Goal: Task Accomplishment & Management: Manage account settings

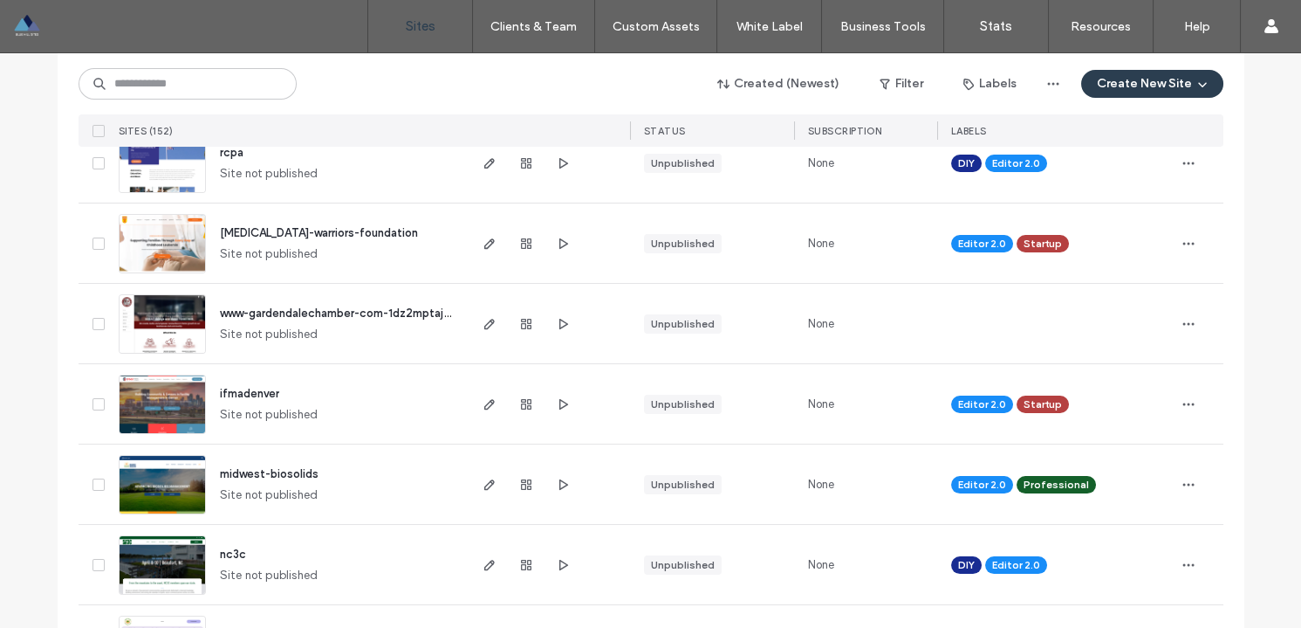
scroll to position [384, 0]
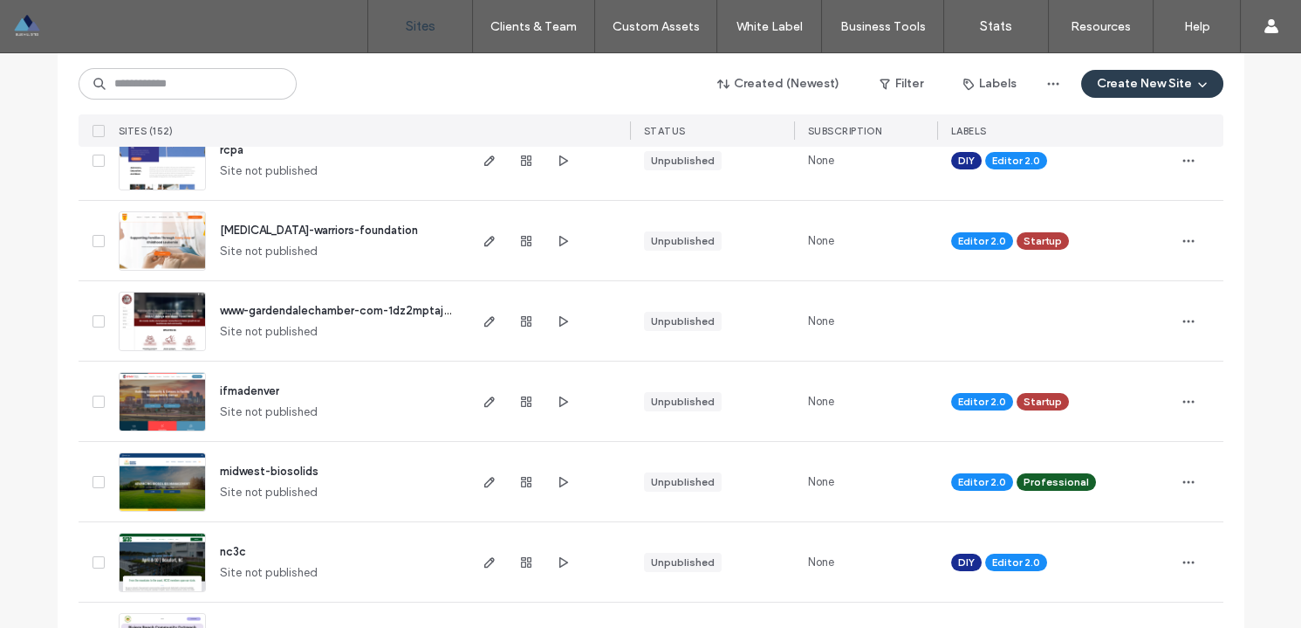
click at [248, 225] on span "childhood-leukemia-warriors-foundation" at bounding box center [319, 229] width 198 height 13
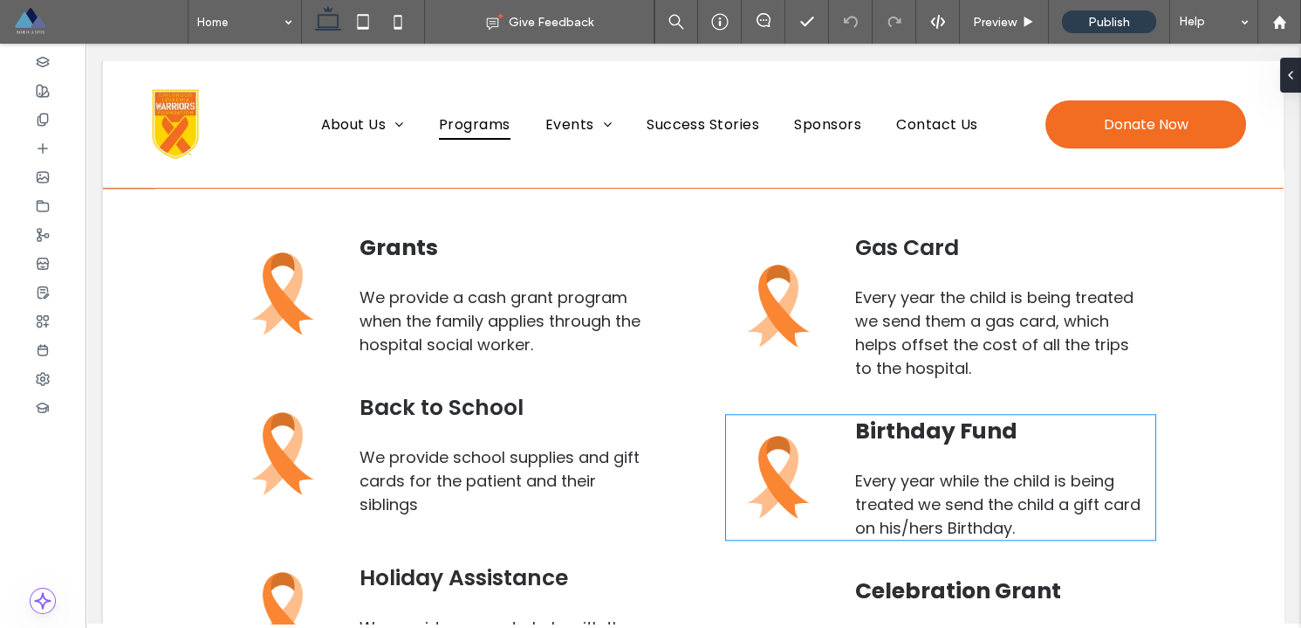
scroll to position [3829, 0]
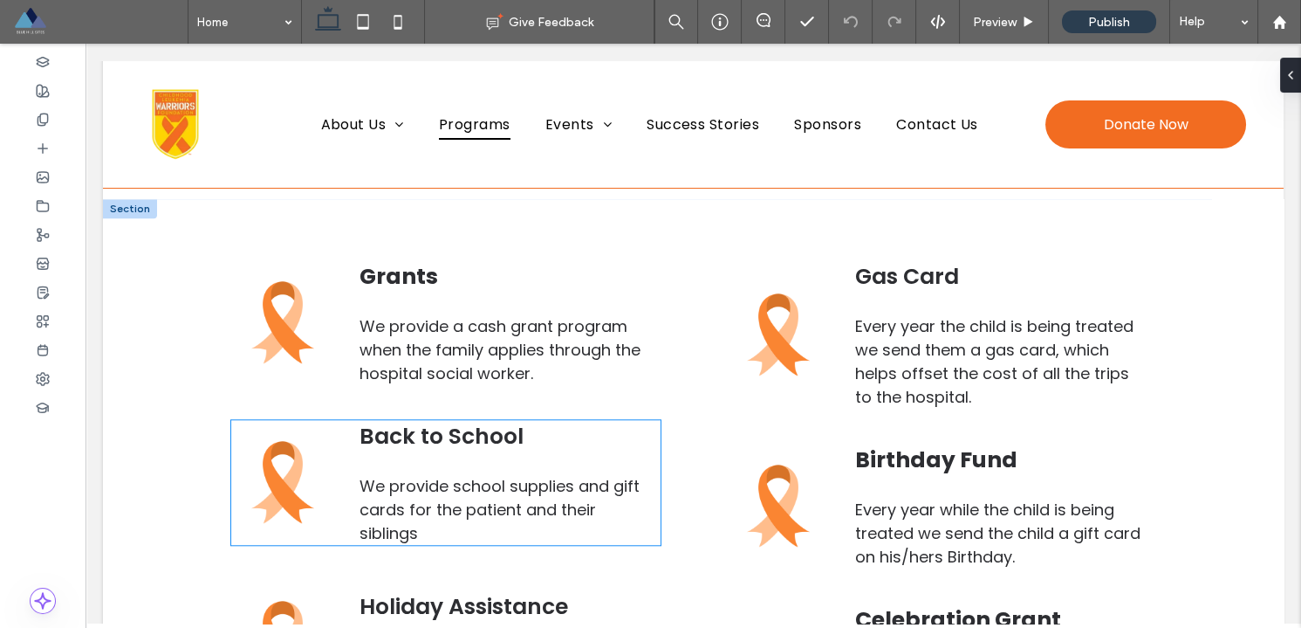
click at [536, 475] on span "We provide school supplies and gift cards for the patient and their siblings" at bounding box center [500, 509] width 280 height 69
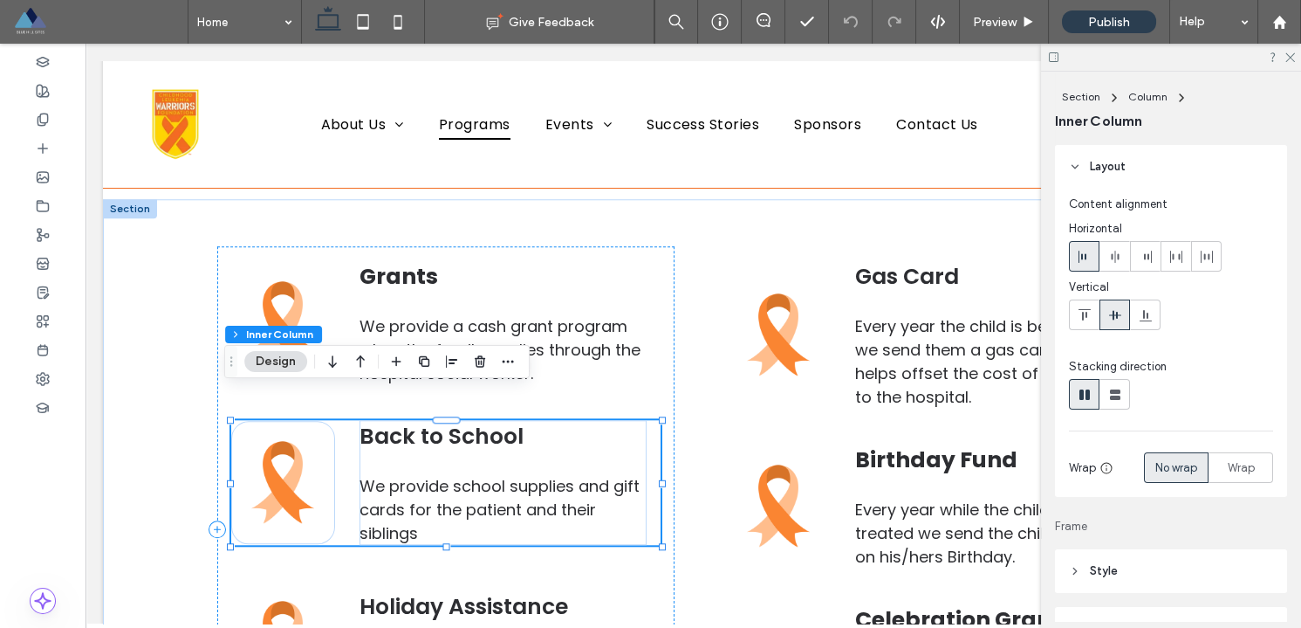
click at [532, 475] on span "We provide school supplies and gift cards for the patient and their siblings" at bounding box center [500, 509] width 280 height 69
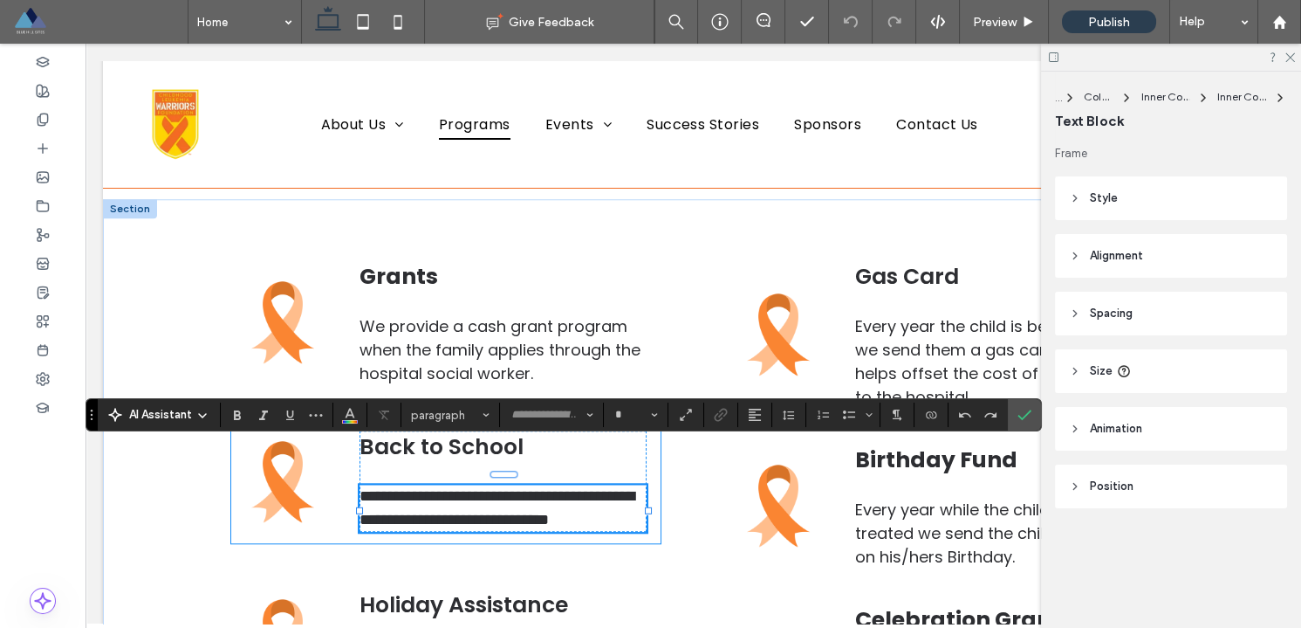
type input "*******"
type input "**"
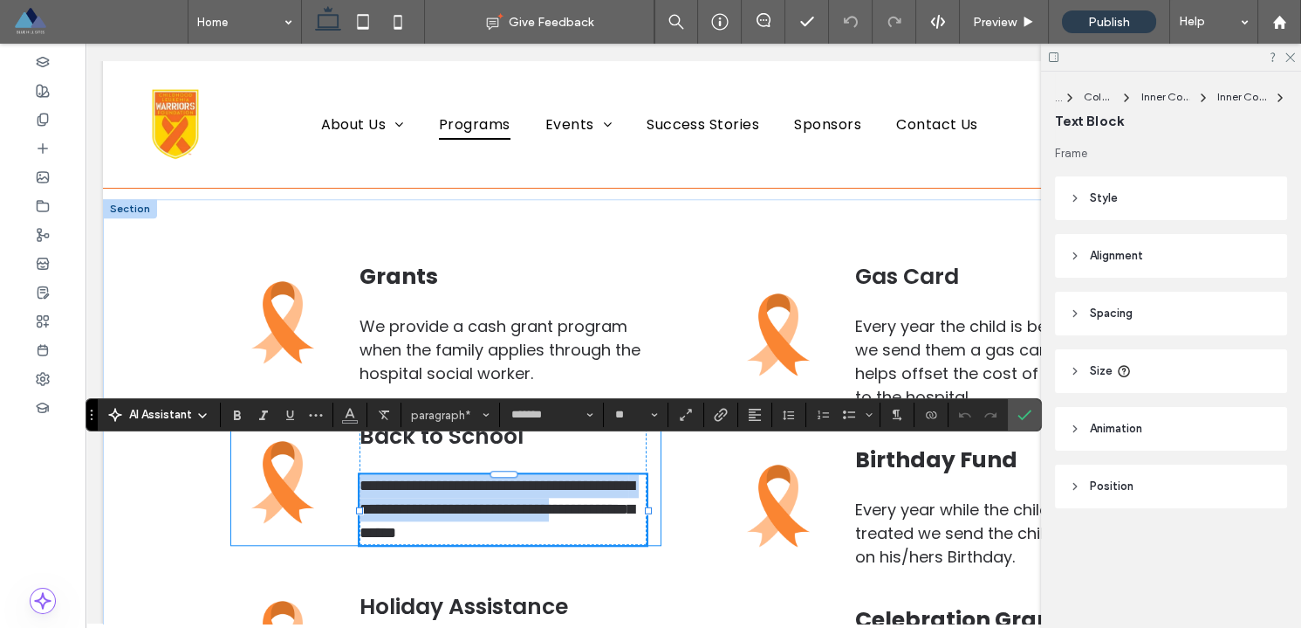
scroll to position [0, 0]
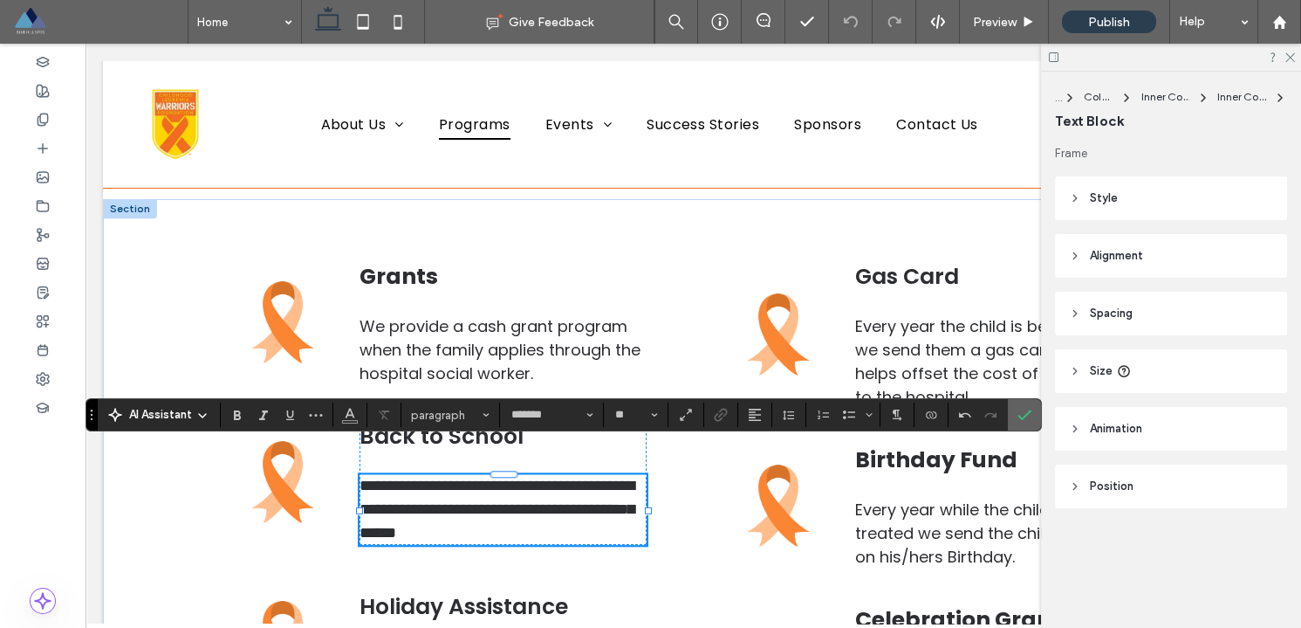
click at [1031, 420] on label "Confirm" at bounding box center [1025, 414] width 26 height 31
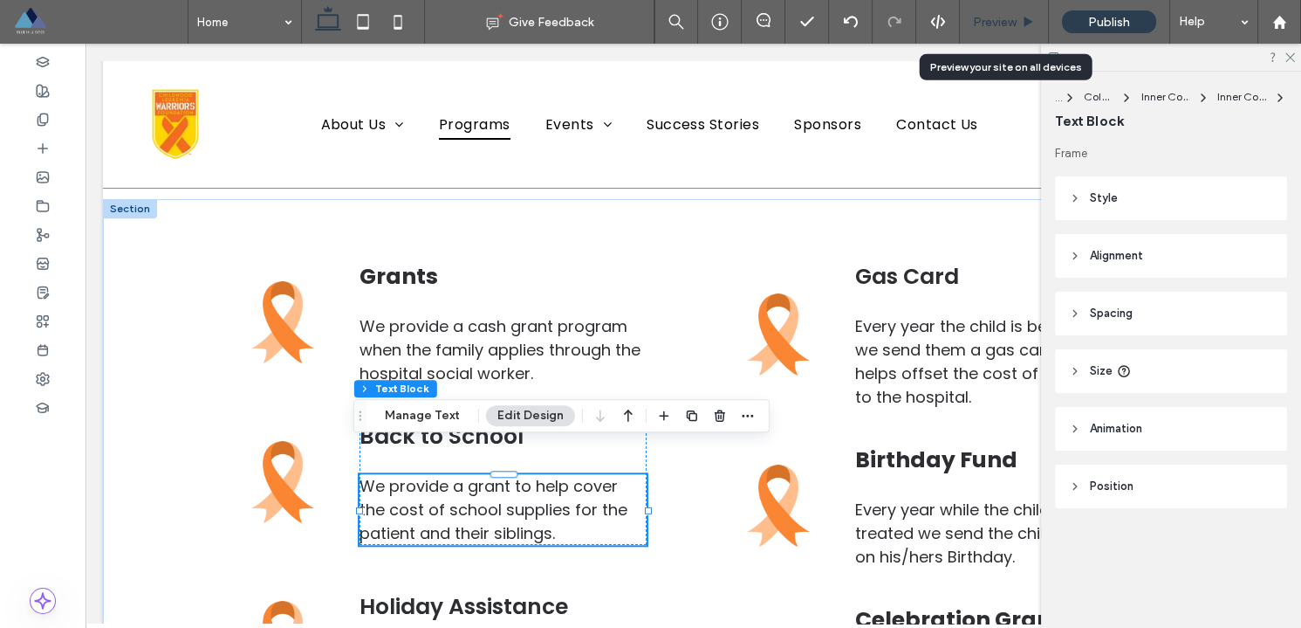
click at [994, 23] on span "Preview" at bounding box center [995, 22] width 44 height 15
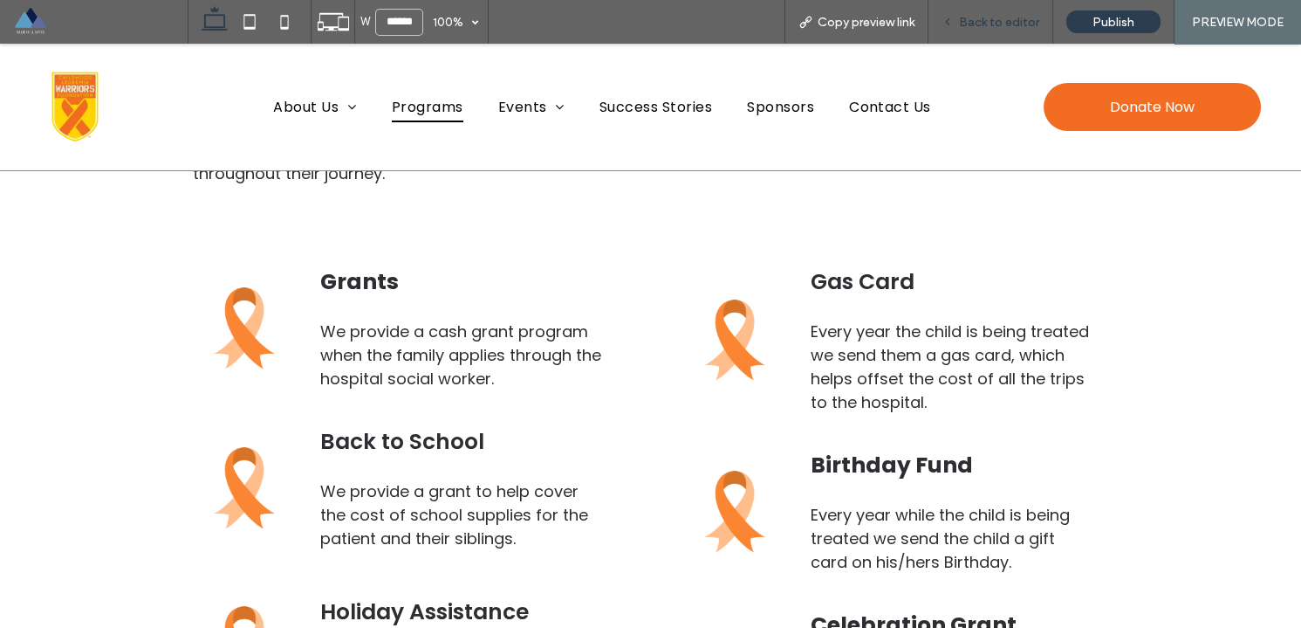
scroll to position [3875, 0]
click at [33, 28] on span at bounding box center [100, 21] width 175 height 35
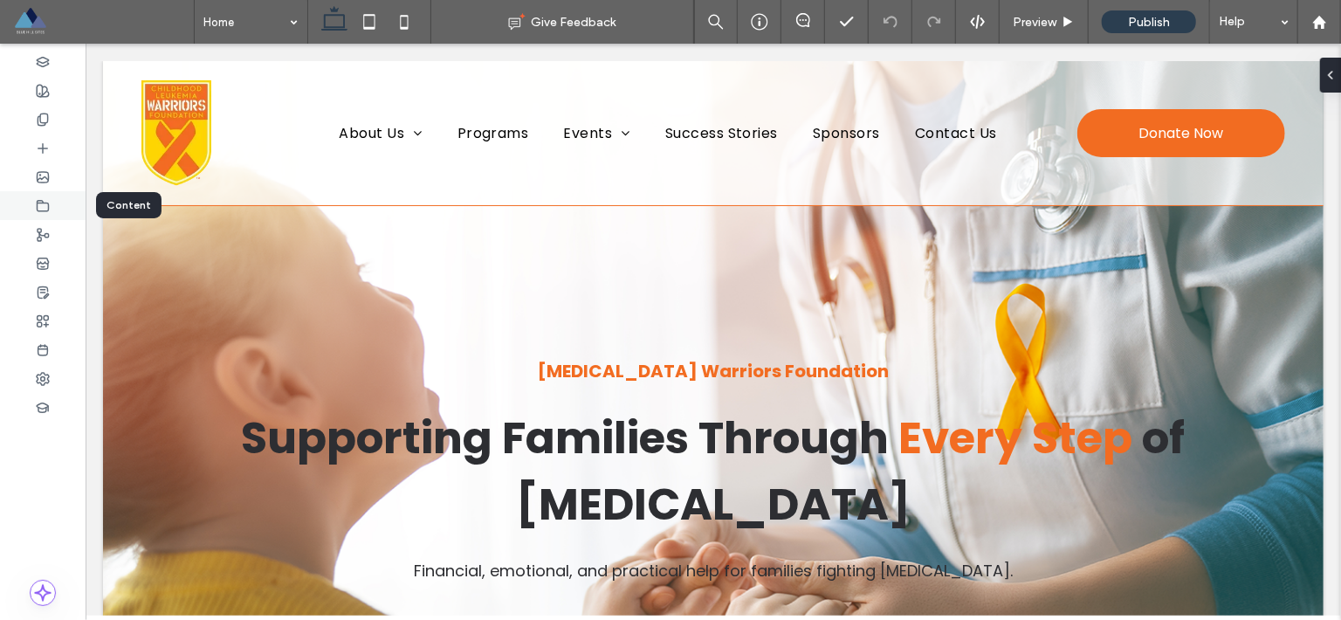
click at [51, 209] on div at bounding box center [43, 205] width 86 height 29
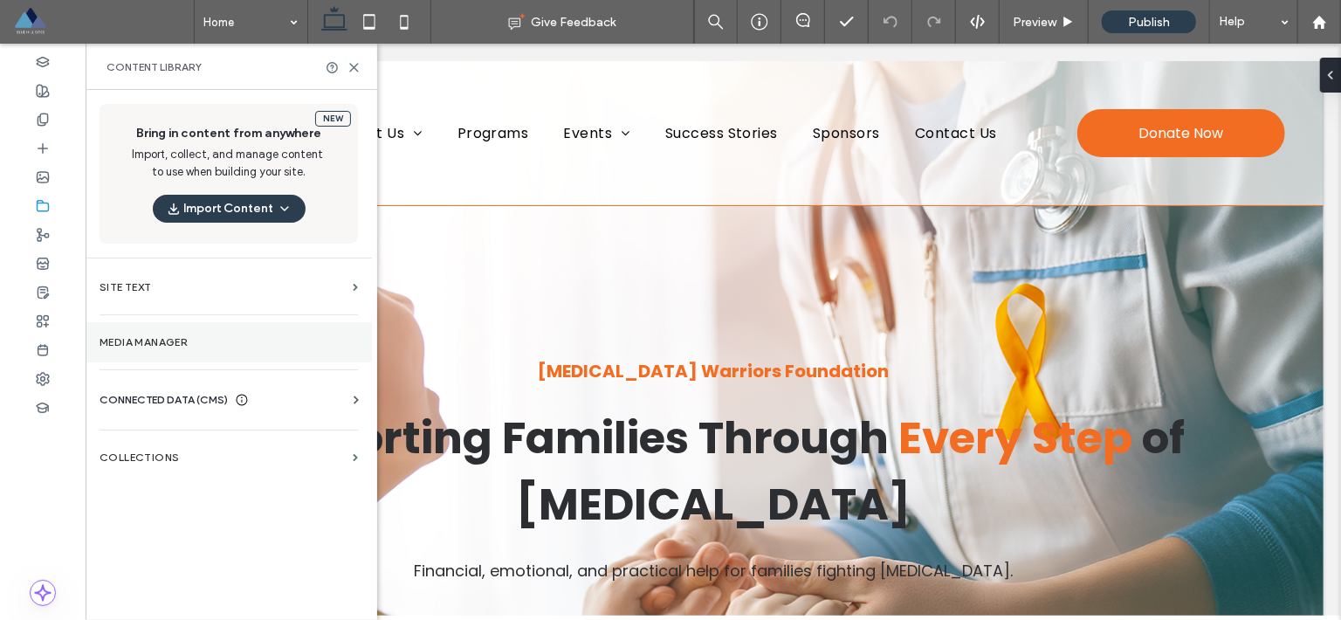
click at [175, 344] on label "Media Manager" at bounding box center [229, 342] width 258 height 12
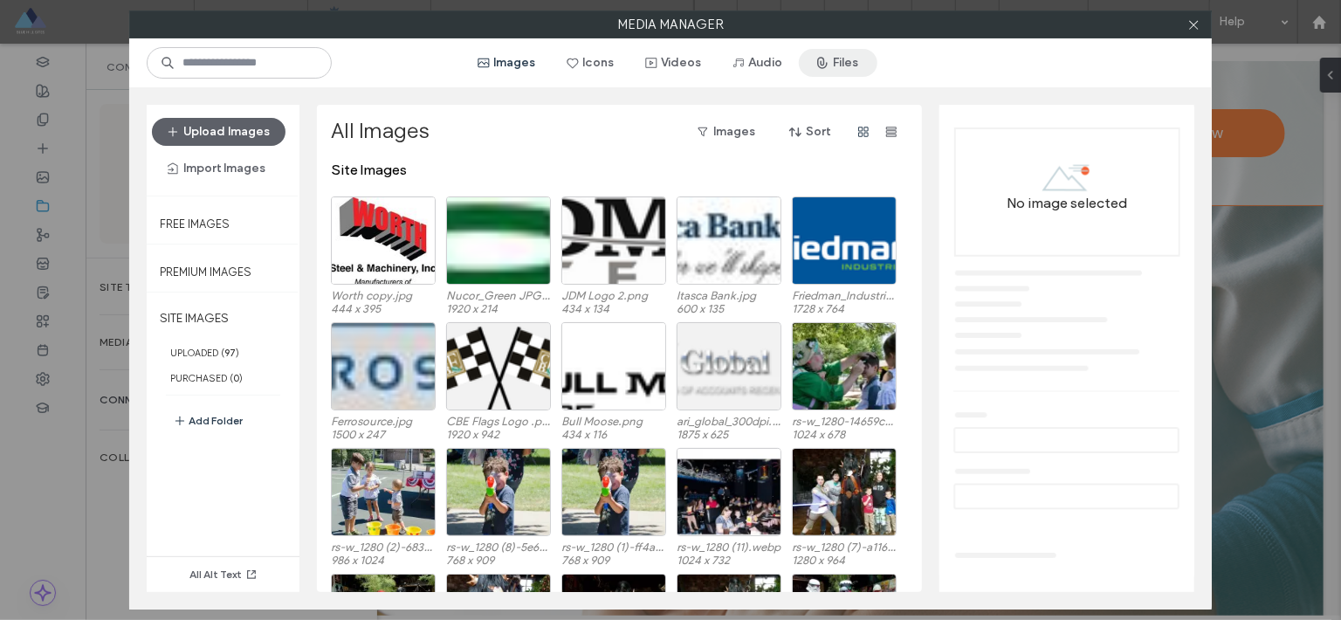
click at [842, 64] on button "Files" at bounding box center [838, 63] width 79 height 28
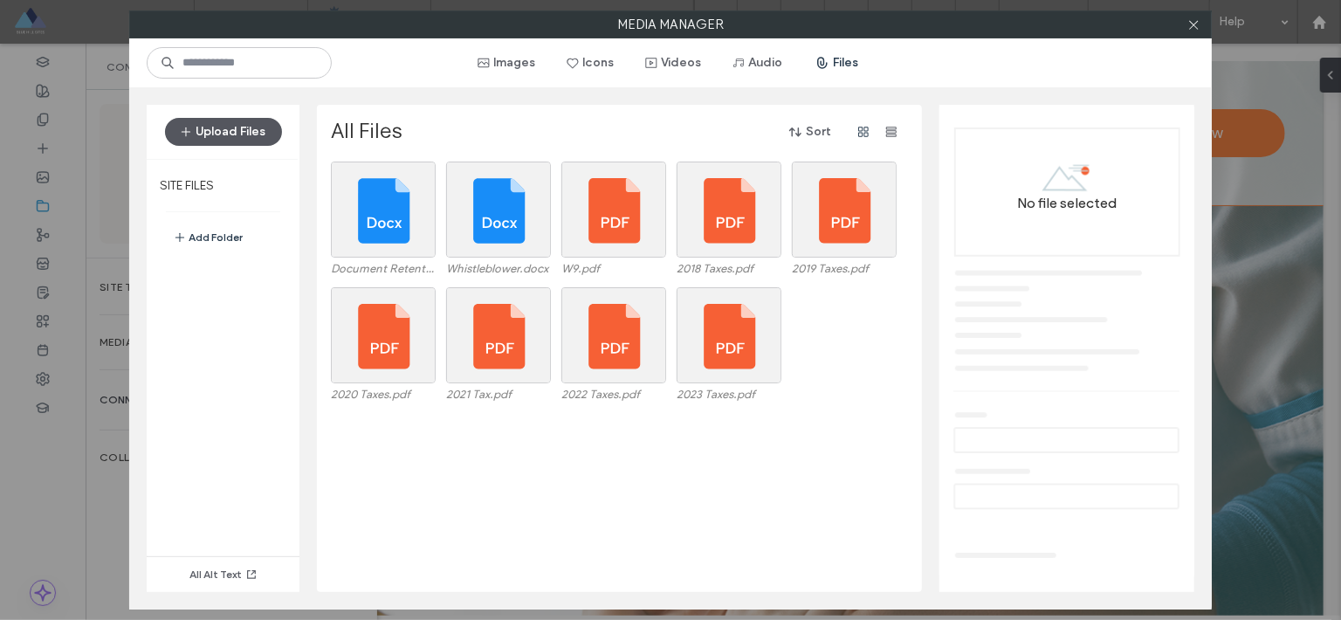
click at [235, 135] on button "Upload Files" at bounding box center [223, 132] width 117 height 28
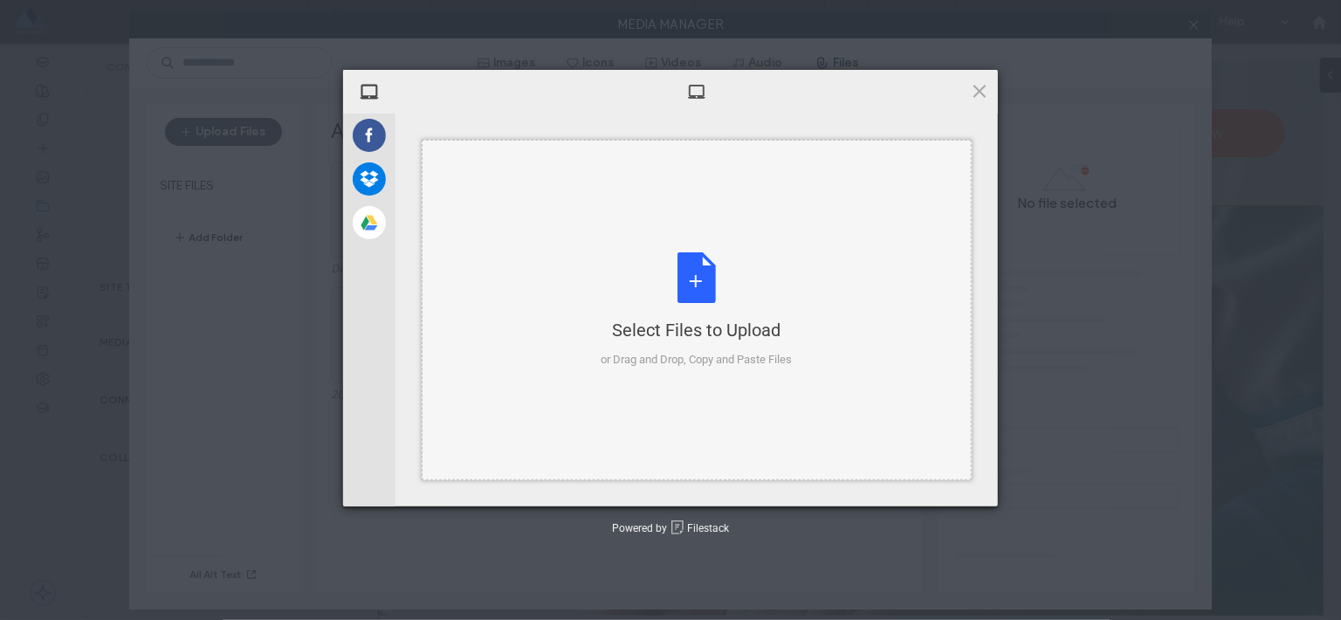
click at [701, 277] on div "Select Files to Upload or Drag and Drop, Copy and Paste Files" at bounding box center [696, 310] width 191 height 116
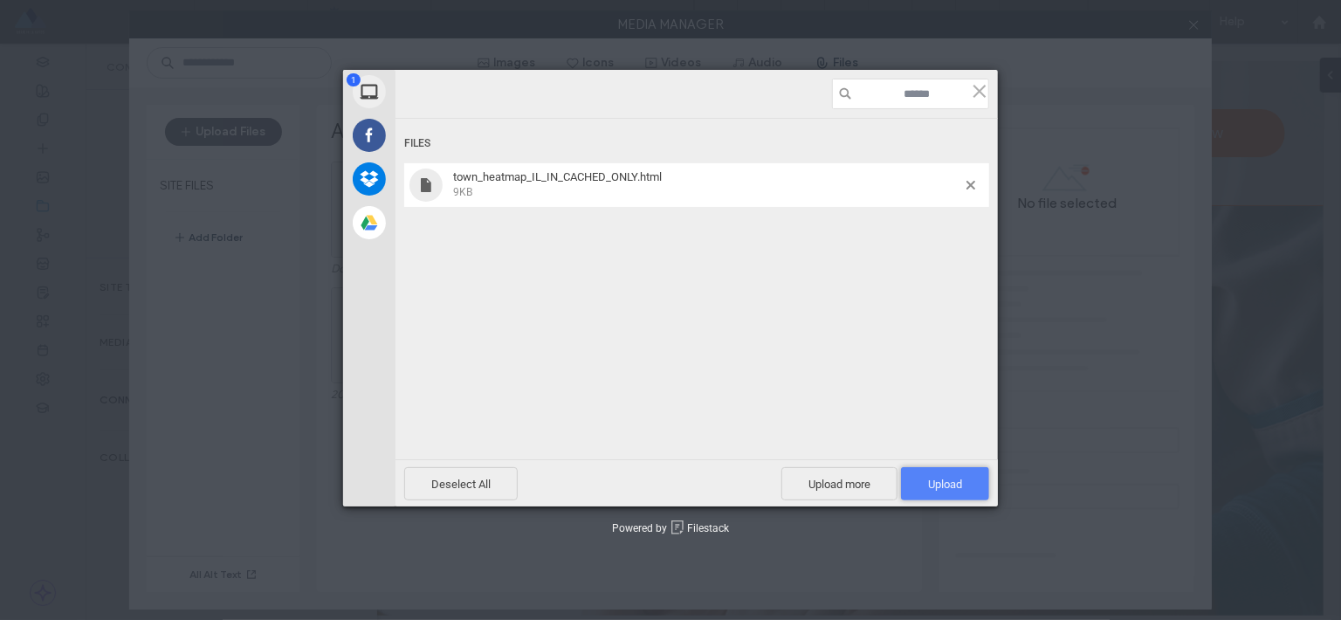
click at [974, 483] on span "Upload 1" at bounding box center [945, 483] width 88 height 33
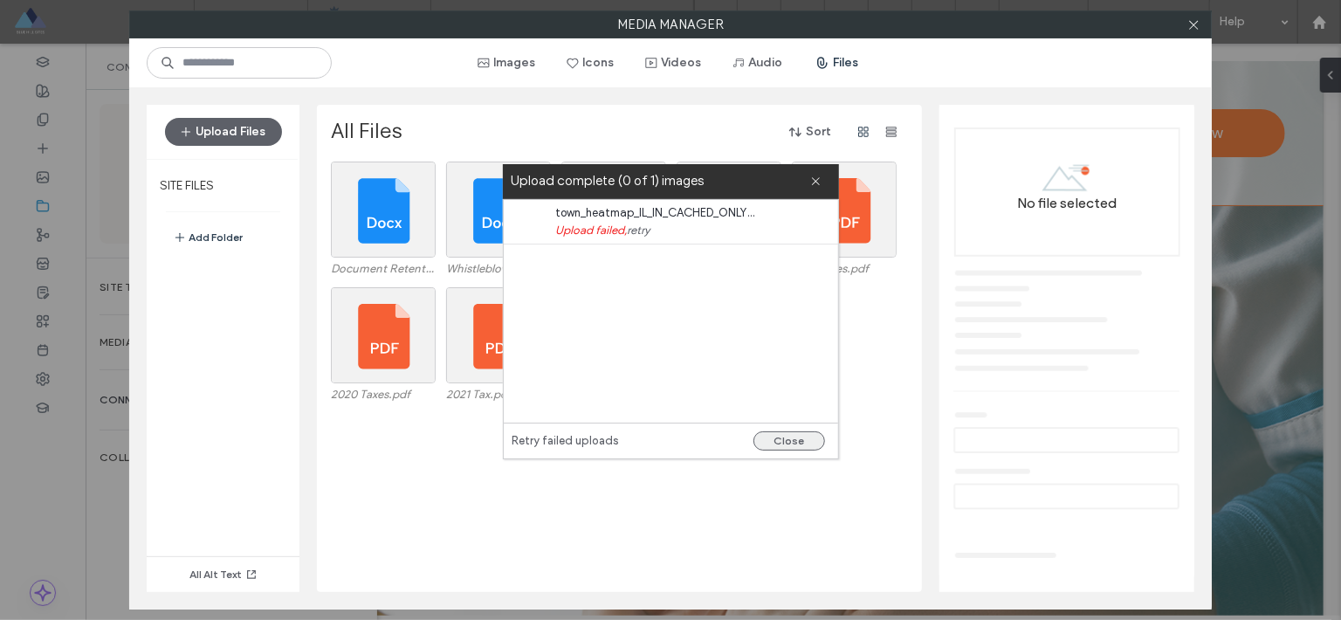
click at [801, 442] on button "Close" at bounding box center [789, 440] width 72 height 19
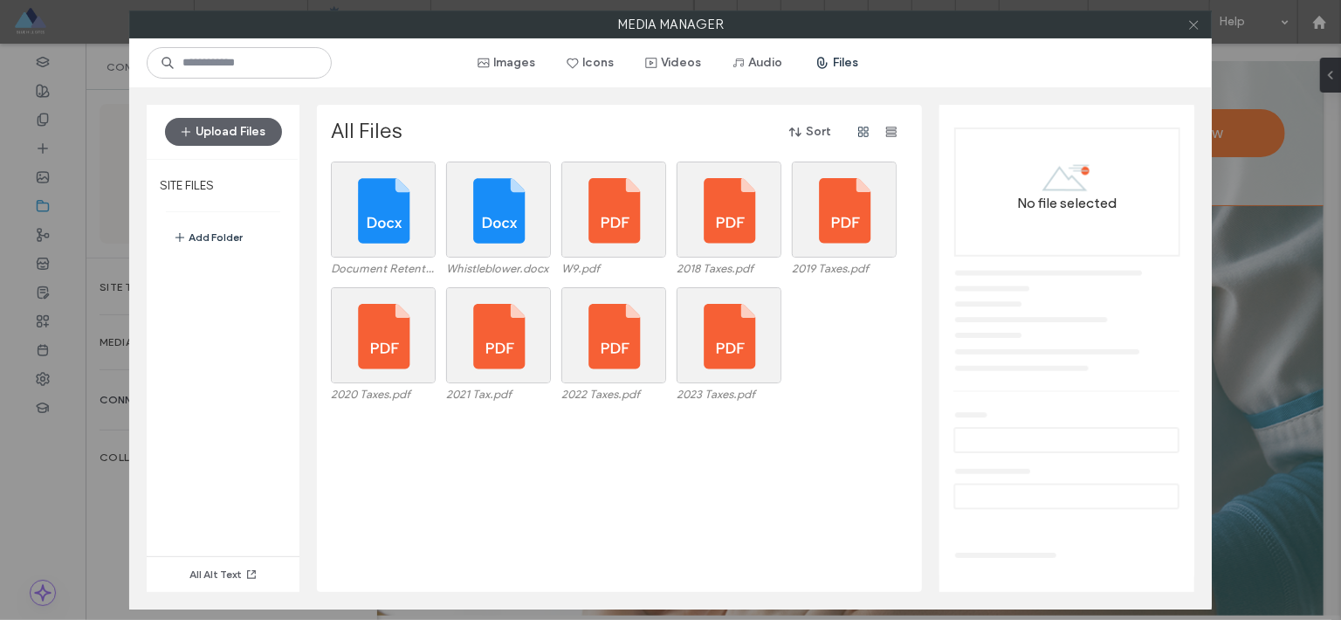
click at [1192, 26] on icon at bounding box center [1193, 24] width 13 height 13
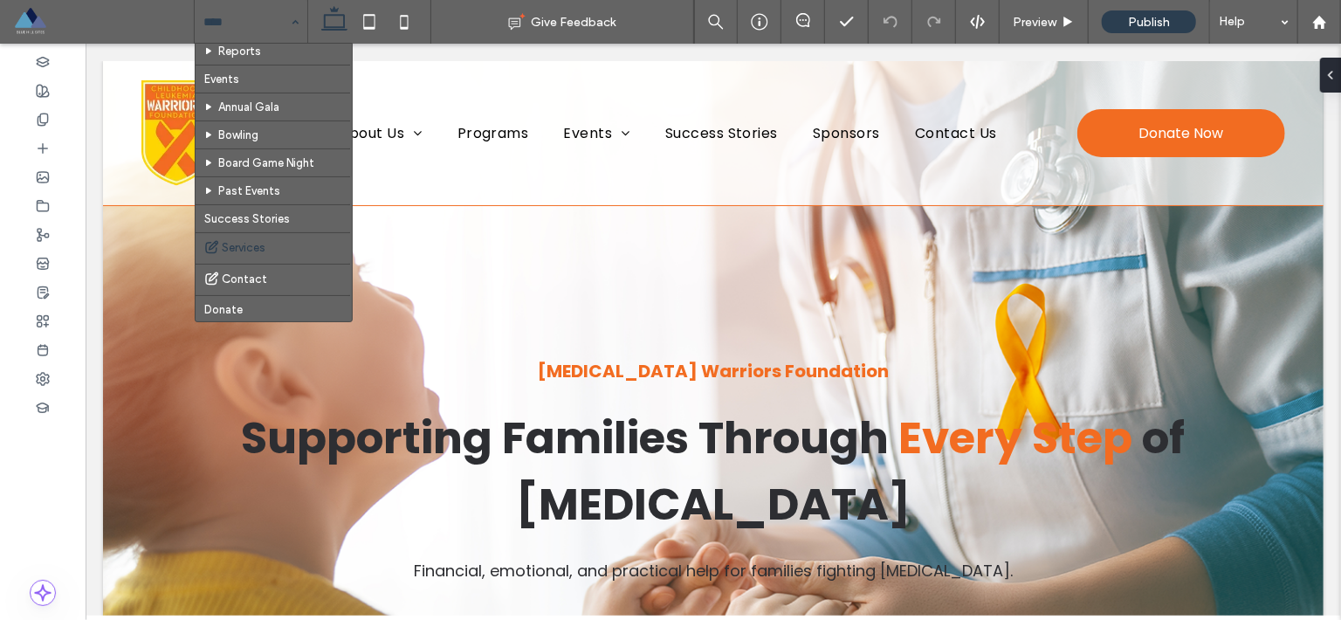
scroll to position [74, 0]
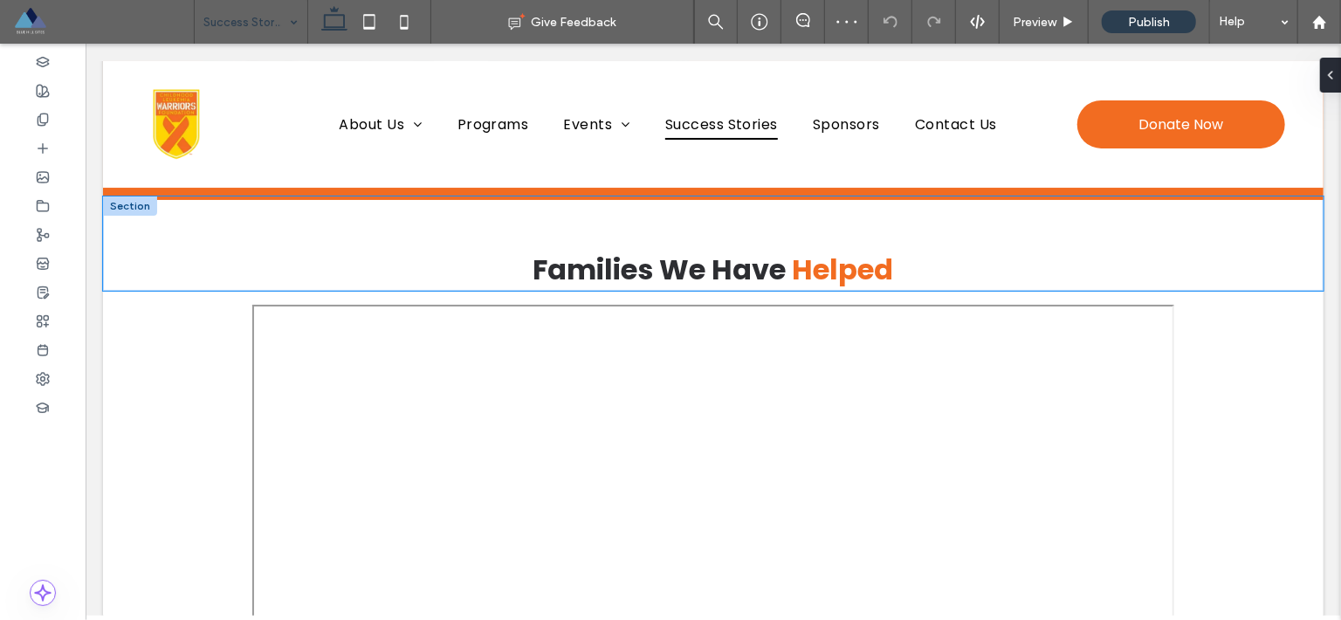
scroll to position [2605, 0]
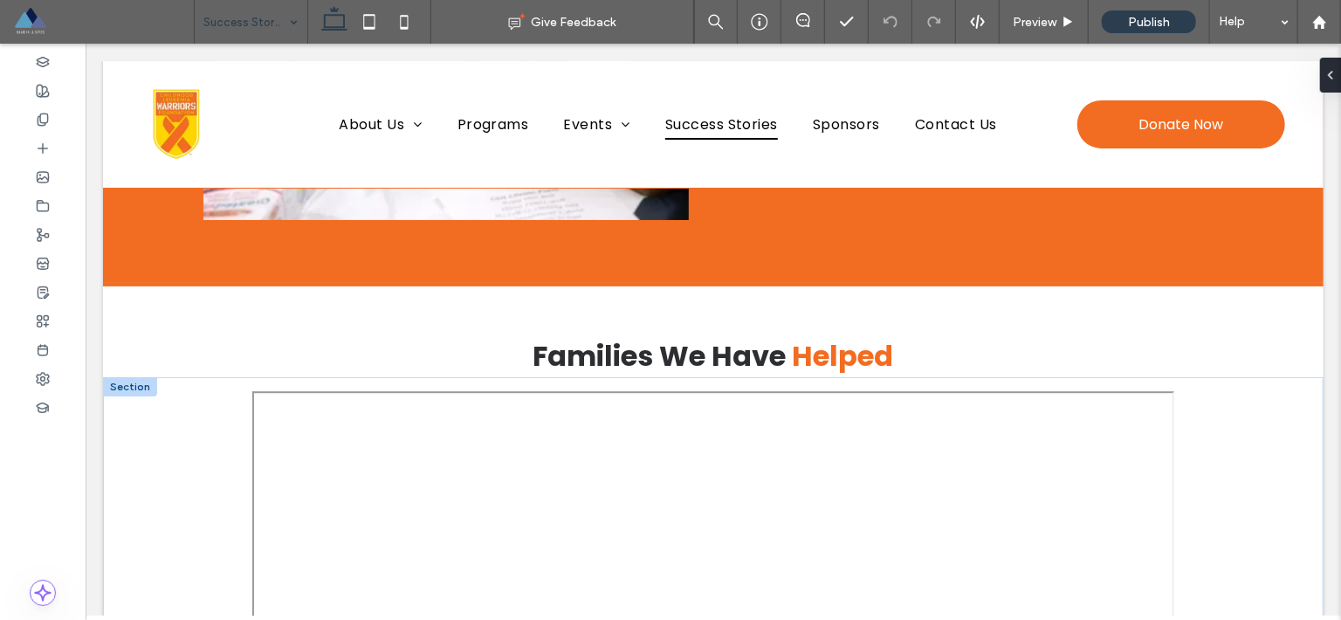
click at [138, 385] on div at bounding box center [129, 385] width 54 height 19
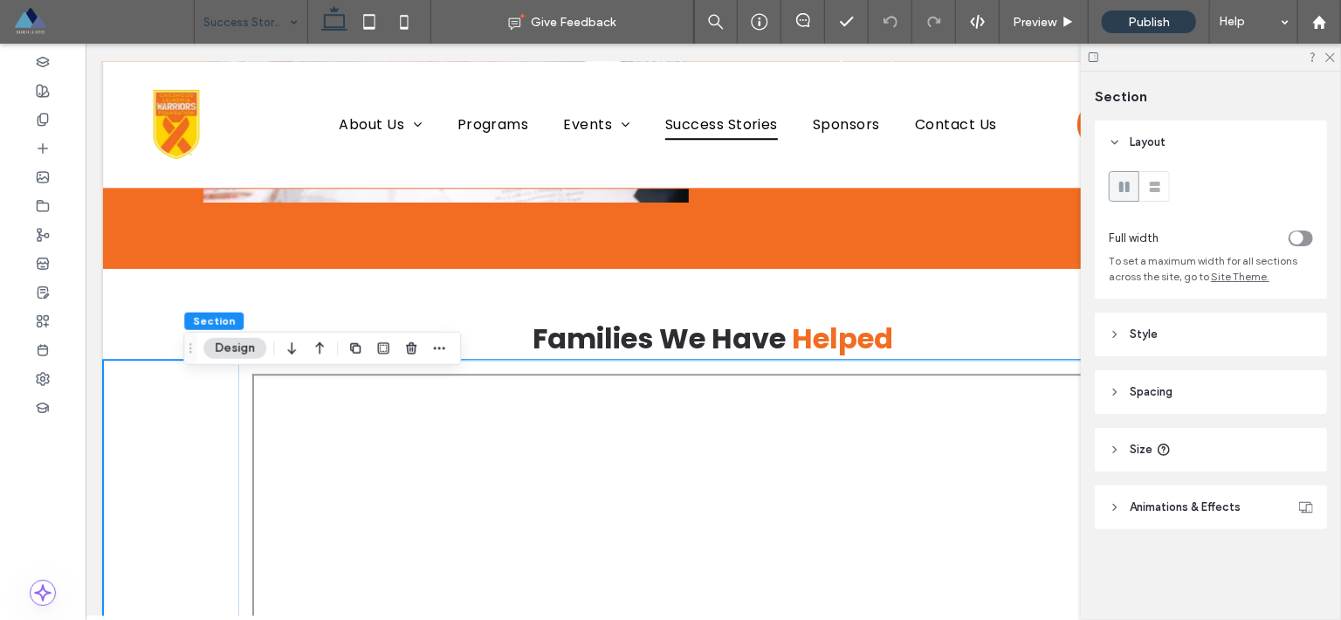
scroll to position [2587, 0]
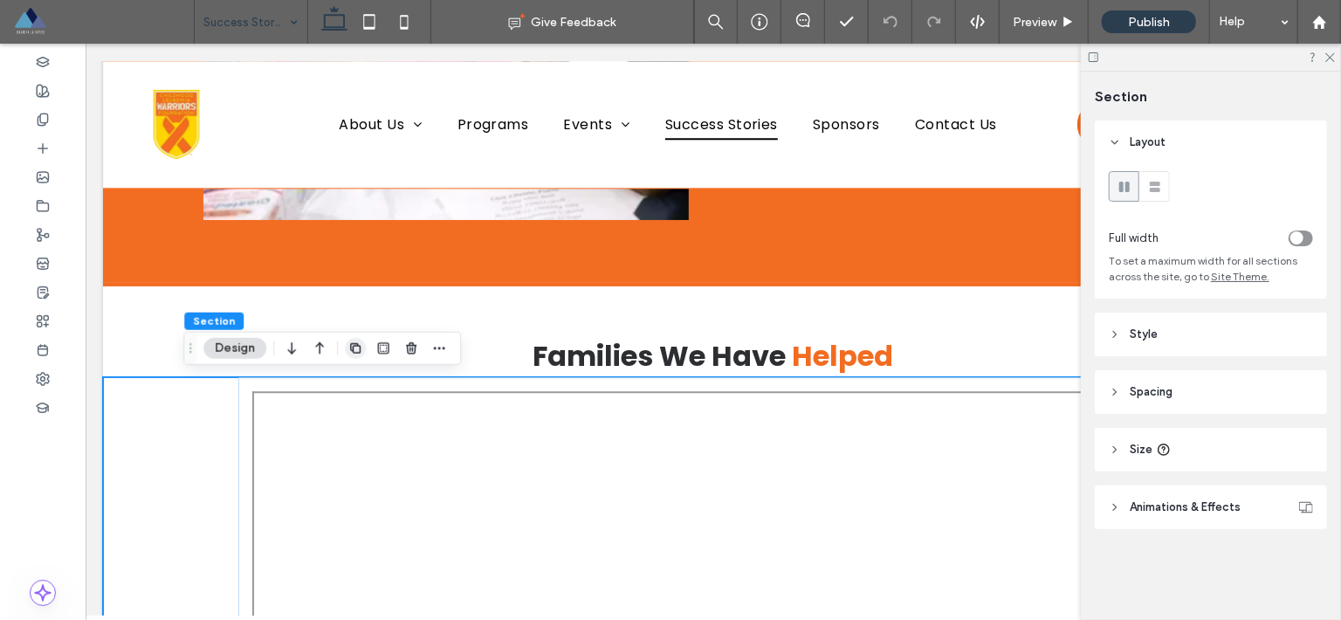
click at [355, 350] on icon "button" at bounding box center [355, 348] width 14 height 14
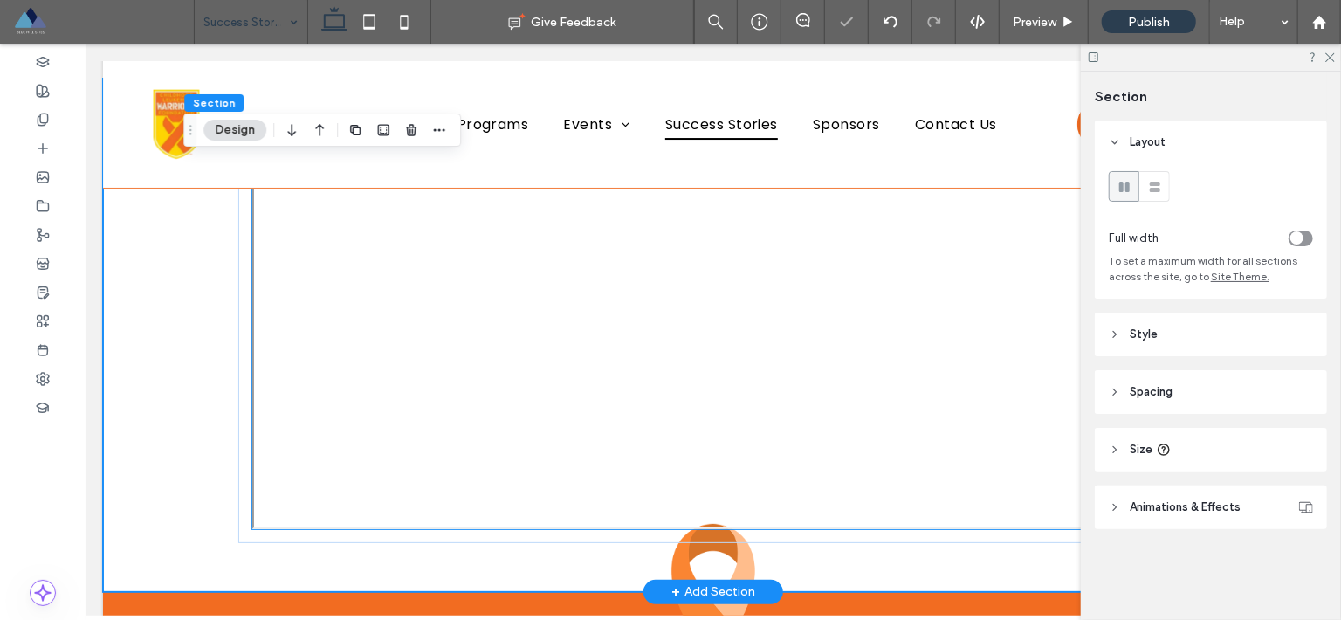
scroll to position [3410, 0]
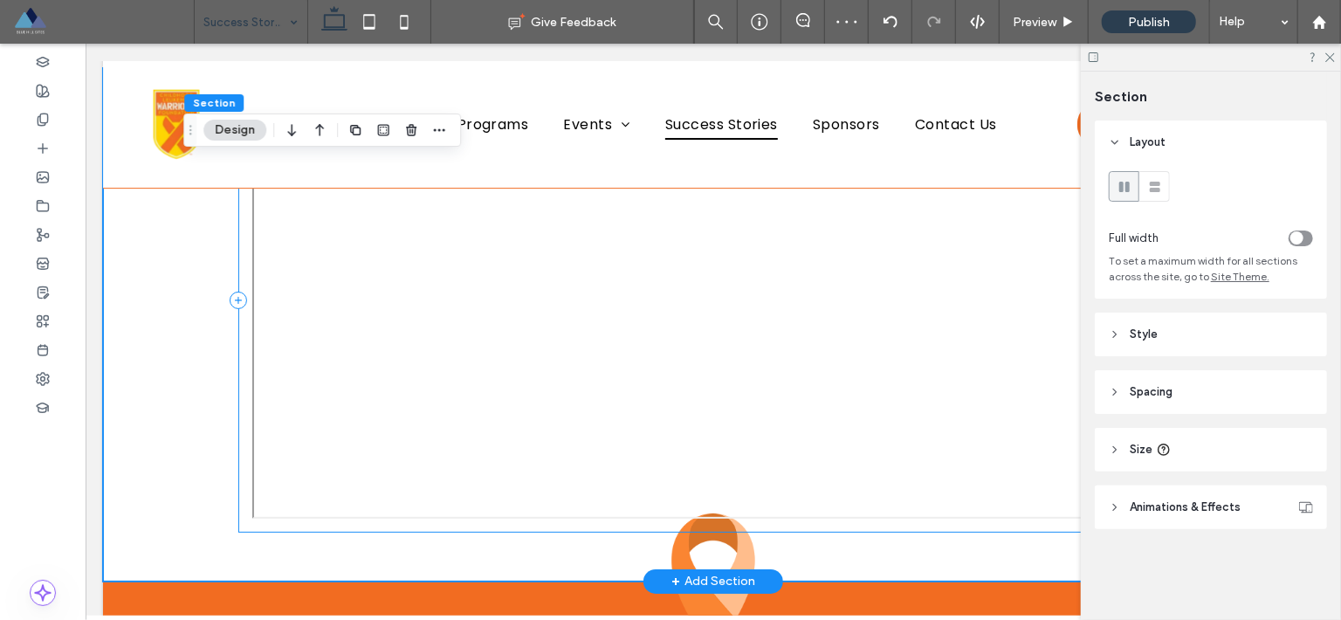
click at [237, 235] on div at bounding box center [712, 299] width 950 height 464
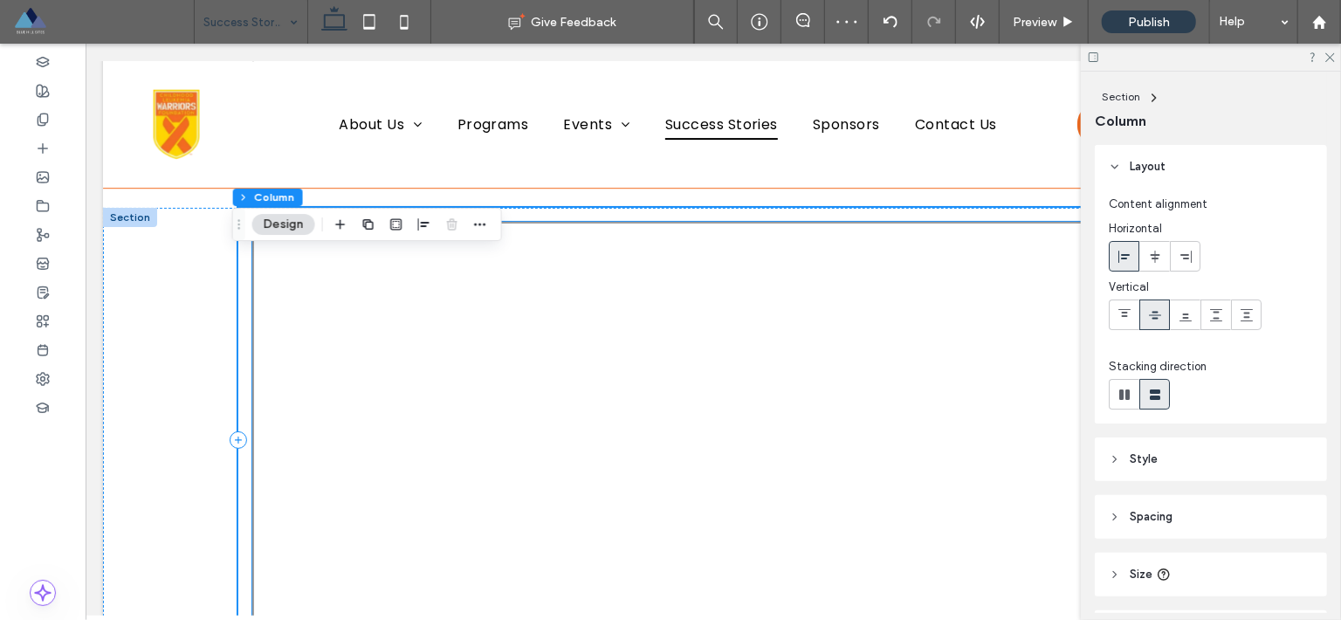
scroll to position [3077, 0]
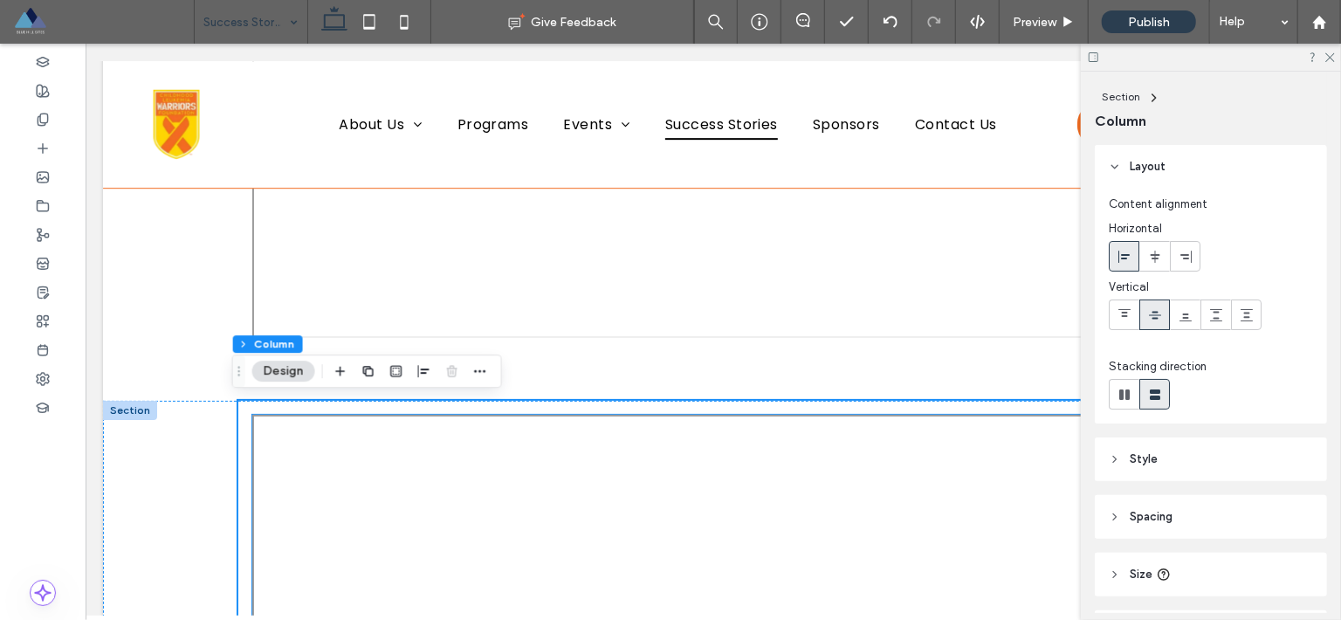
click at [297, 448] on div at bounding box center [712, 632] width 922 height 436
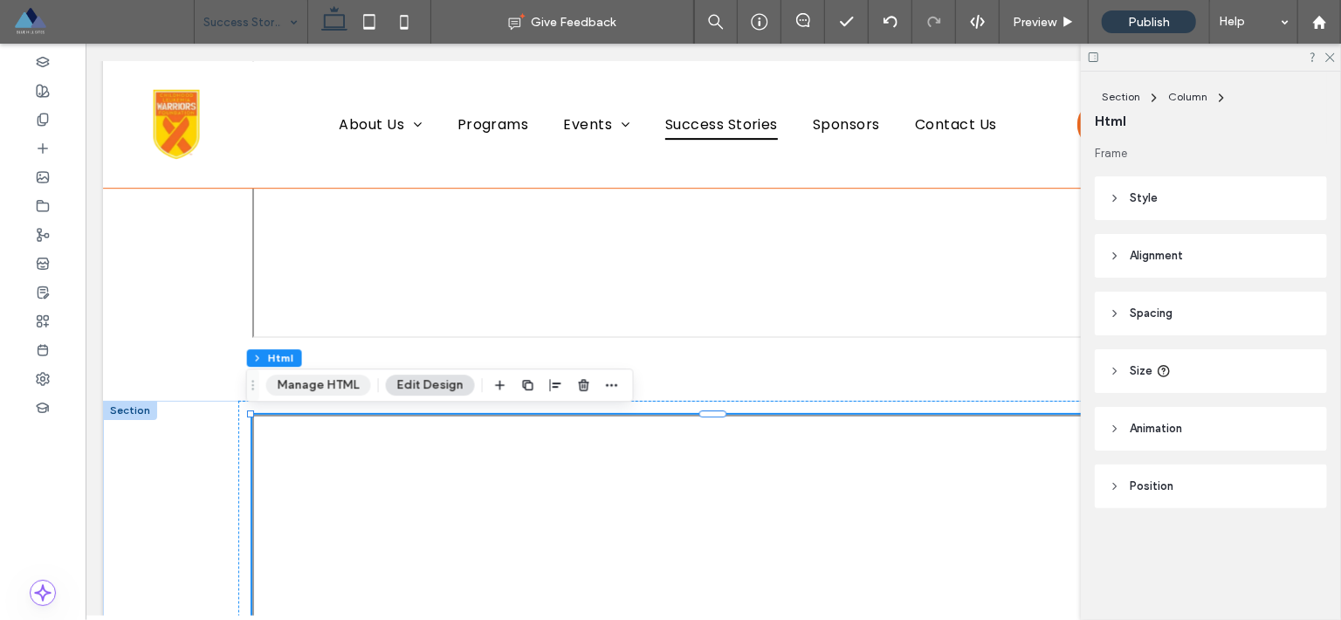
click at [309, 381] on button "Manage HTML" at bounding box center [318, 384] width 105 height 21
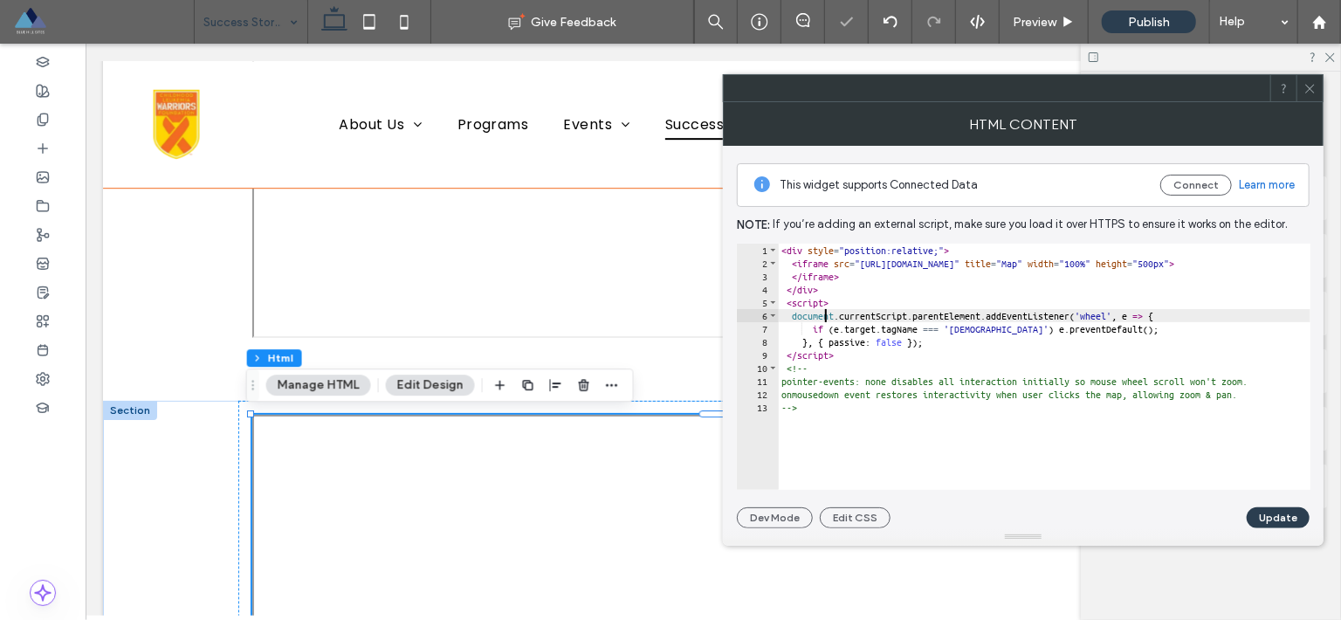
click at [827, 319] on div "< div style = "position:relative;" > < iframe src = "[URL][DOMAIN_NAME]" title …" at bounding box center [1246, 374] width 937 height 260
type textarea "**********"
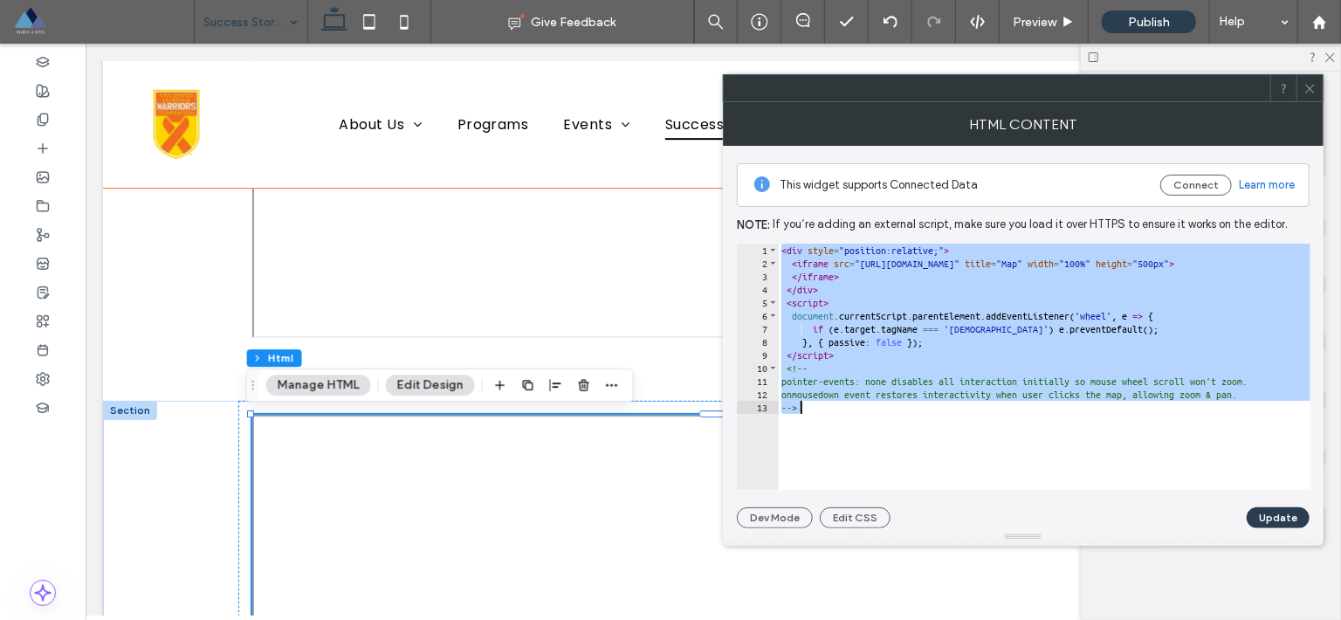
paste textarea "Cursor at row 13"
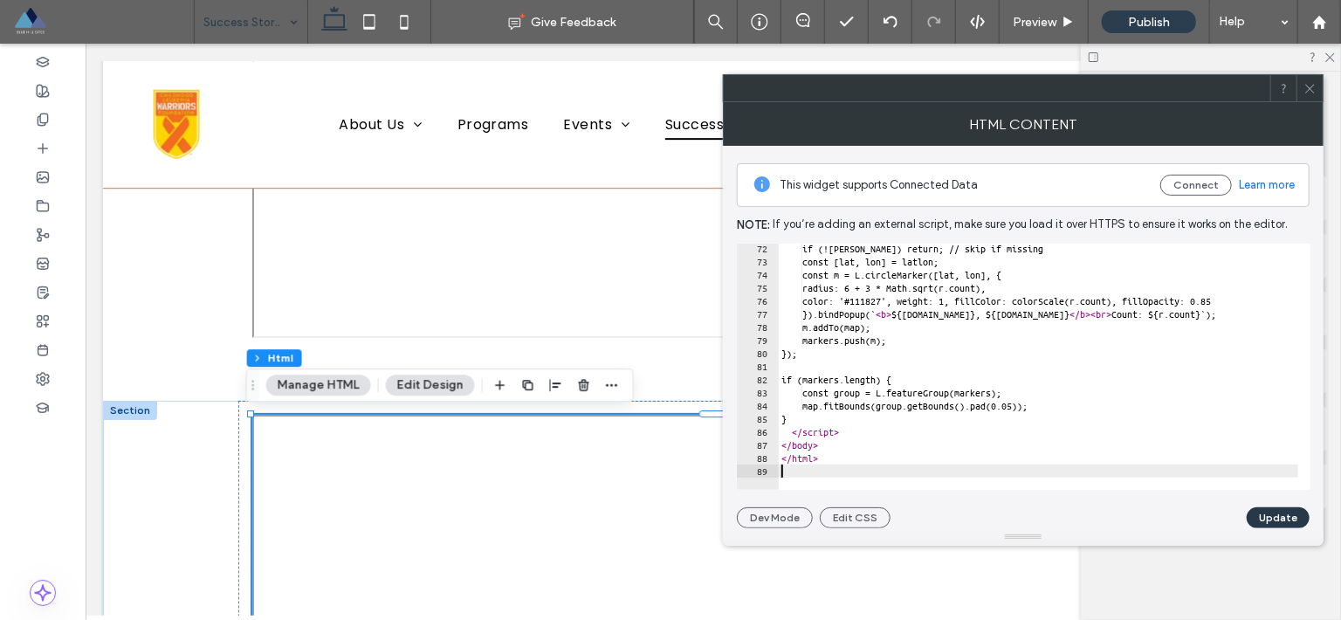
click at [1267, 513] on button "Update" at bounding box center [1277, 517] width 63 height 21
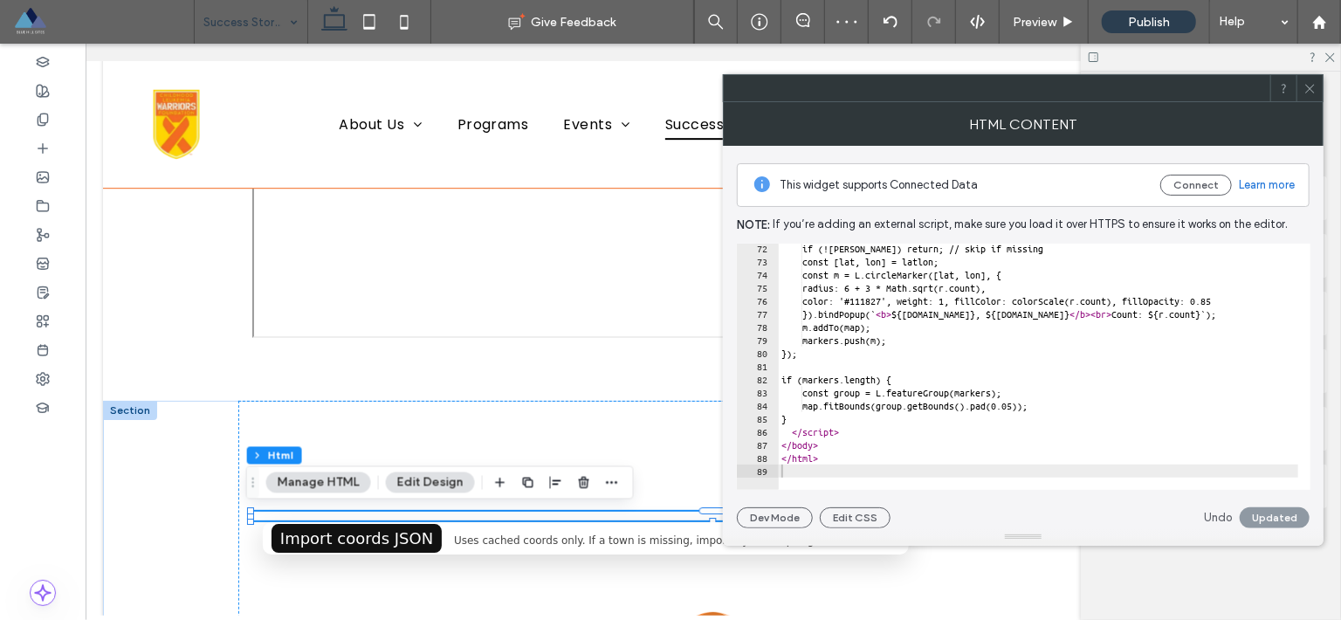
click at [1301, 87] on icon at bounding box center [1309, 88] width 13 height 13
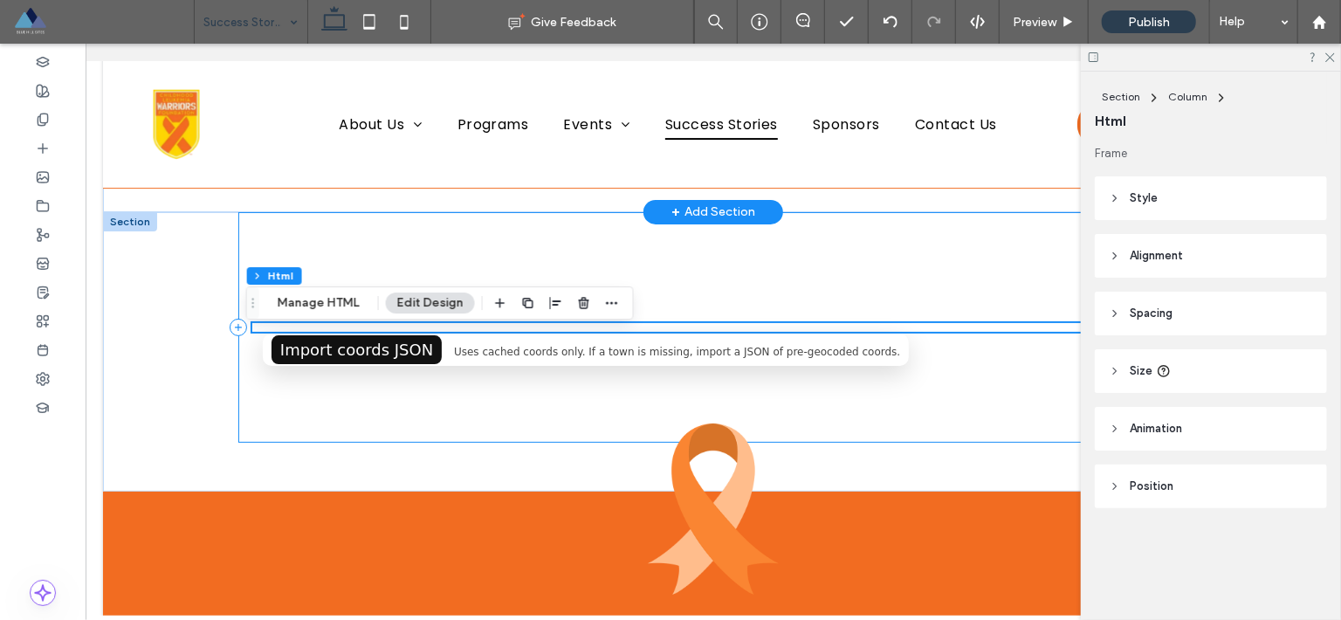
scroll to position [3253, 0]
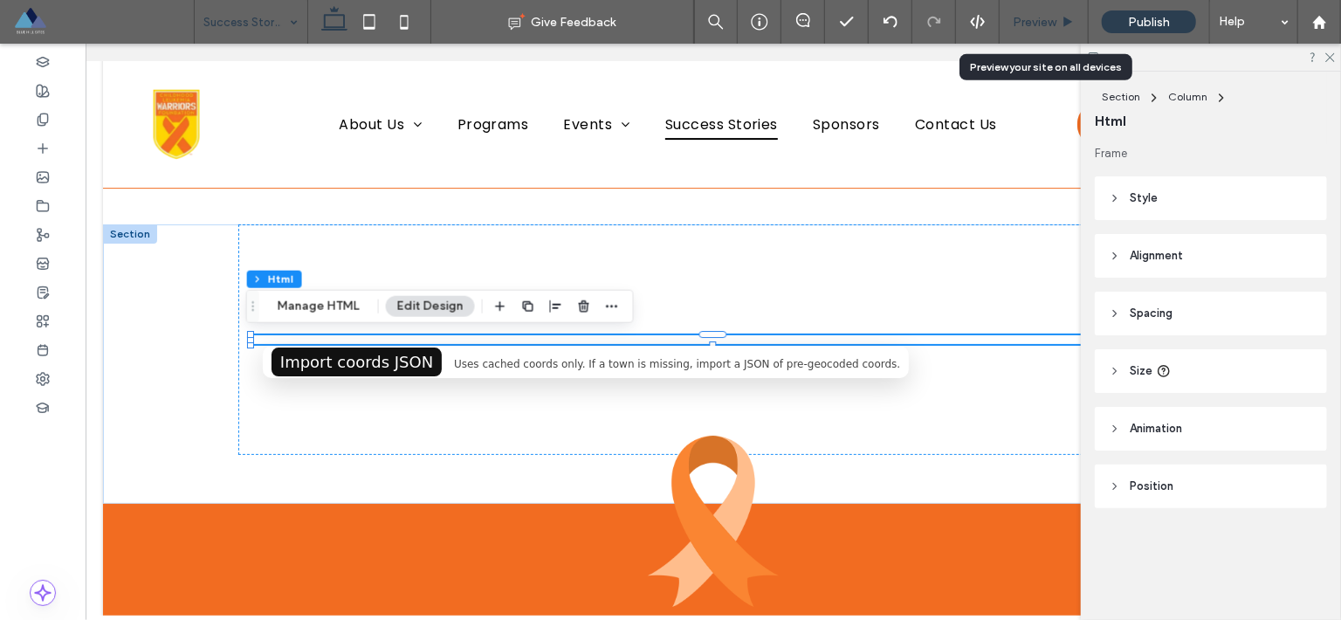
click at [1027, 22] on span "Preview" at bounding box center [1035, 22] width 44 height 15
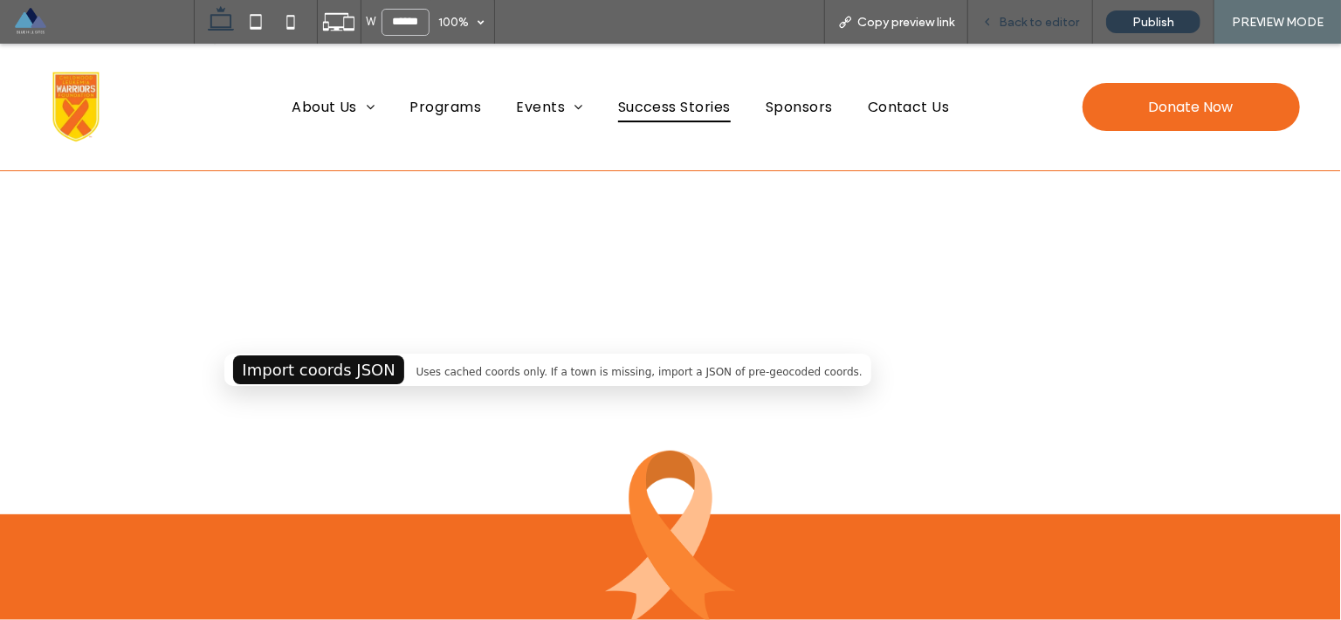
scroll to position [3308, 0]
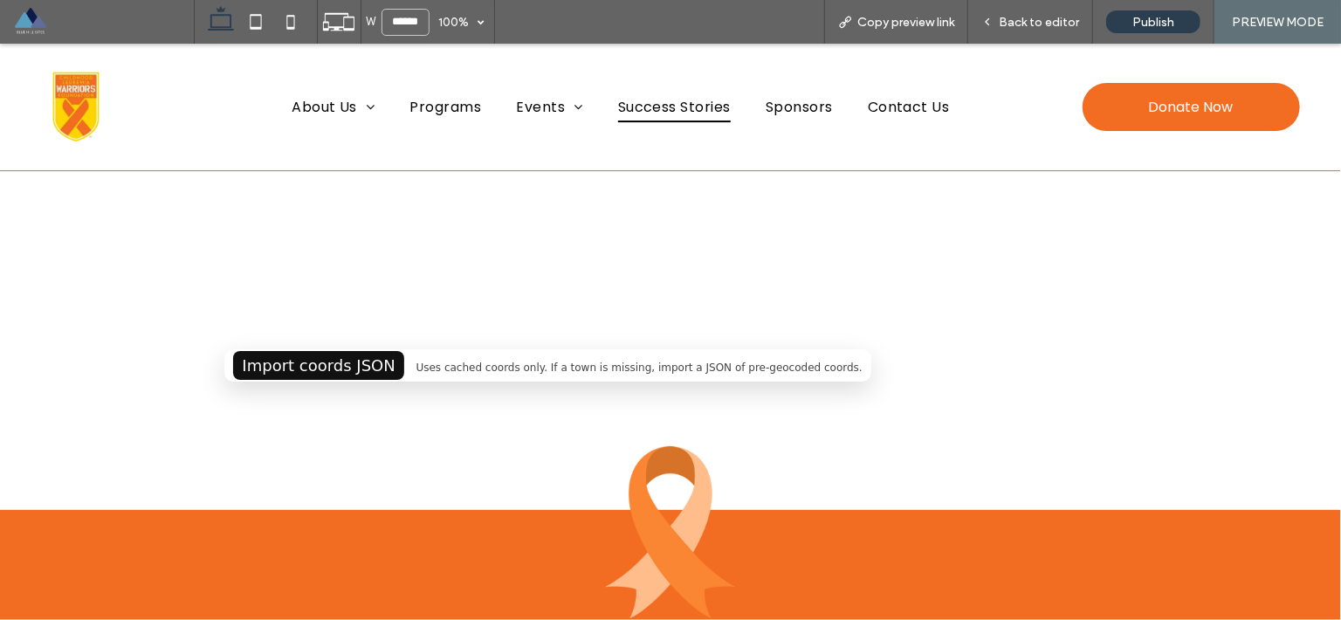
click at [282, 364] on label "Import coords JSON" at bounding box center [318, 364] width 170 height 29
click at [0, 43] on input "Import coords JSON" at bounding box center [0, 43] width 0 height 0
click at [601, 367] on span "Uses cached coords only. If a town is missing, import a JSON of pre-geocoded co…" at bounding box center [639, 367] width 446 height 12
click at [637, 367] on span "Uses cached coords only. If a town is missing, import a JSON of pre-geocoded co…" at bounding box center [639, 367] width 446 height 12
click at [679, 367] on span "Uses cached coords only. If a town is missing, import a JSON of pre-geocoded co…" at bounding box center [639, 367] width 446 height 12
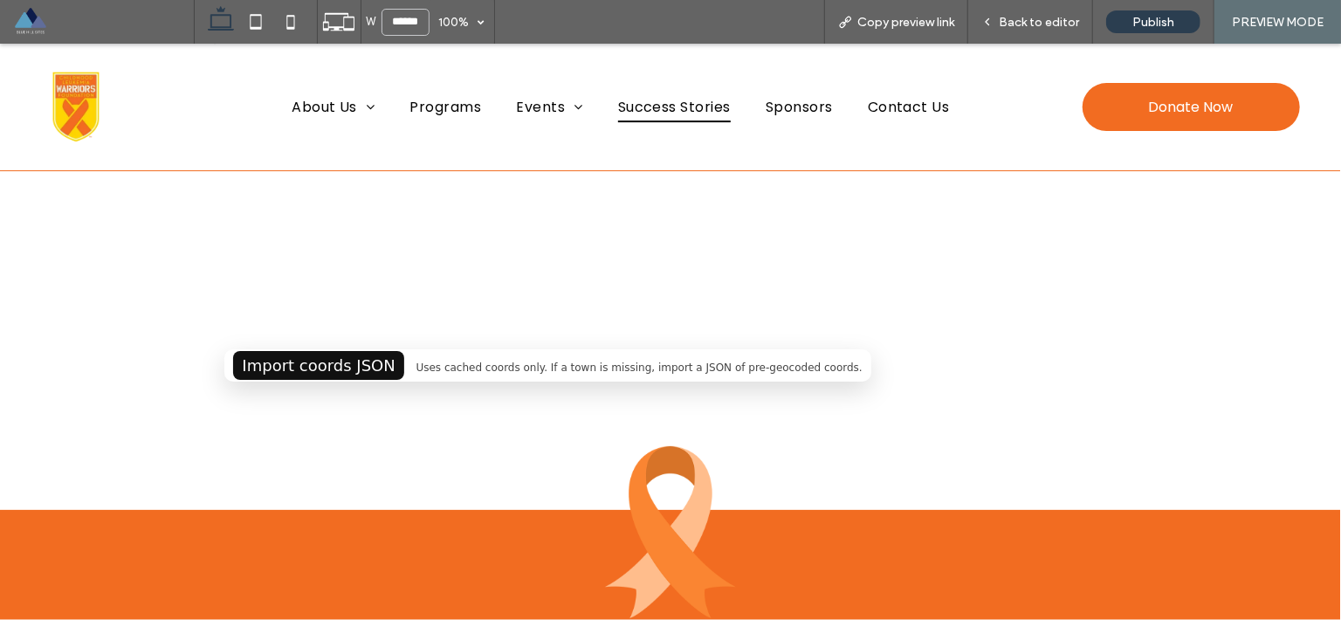
click at [690, 367] on span "Uses cached coords only. If a town is missing, import a JSON of pre-geocoded co…" at bounding box center [639, 367] width 446 height 12
click at [704, 367] on span "Uses cached coords only. If a town is missing, import a JSON of pre-geocoded co…" at bounding box center [639, 367] width 446 height 12
click at [705, 367] on span "Uses cached coords only. If a town is missing, import a JSON of pre-geocoded co…" at bounding box center [639, 367] width 446 height 12
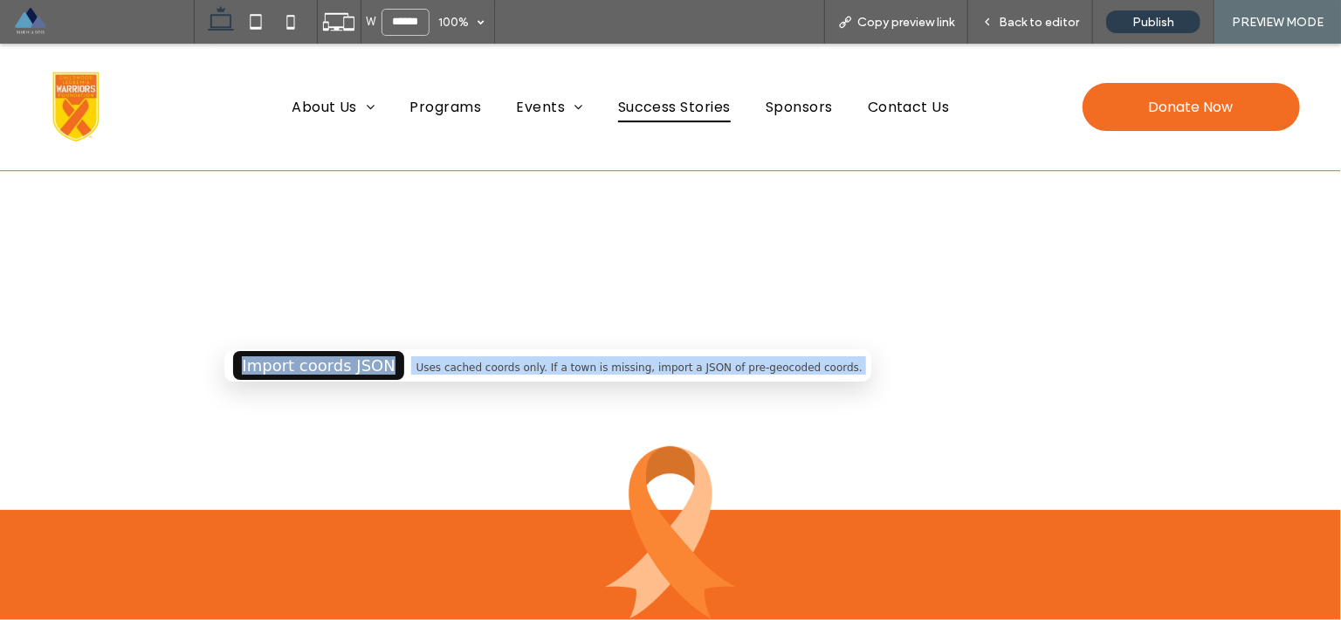
click at [705, 367] on span "Uses cached coords only. If a town is missing, import a JSON of pre-geocoded co…" at bounding box center [639, 367] width 446 height 12
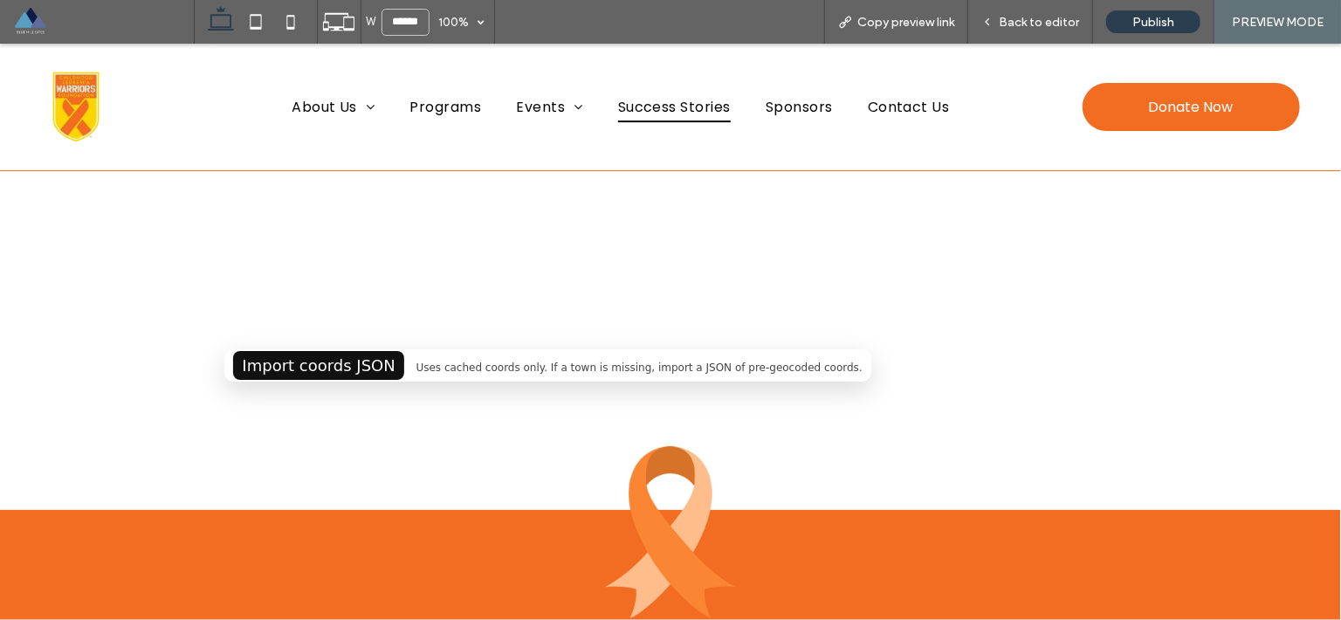
click at [371, 381] on div "CLW — Town Heatmap (IL & IN) — Cached Only Import coords JSON Uses cached coord…" at bounding box center [670, 343] width 940 height 226
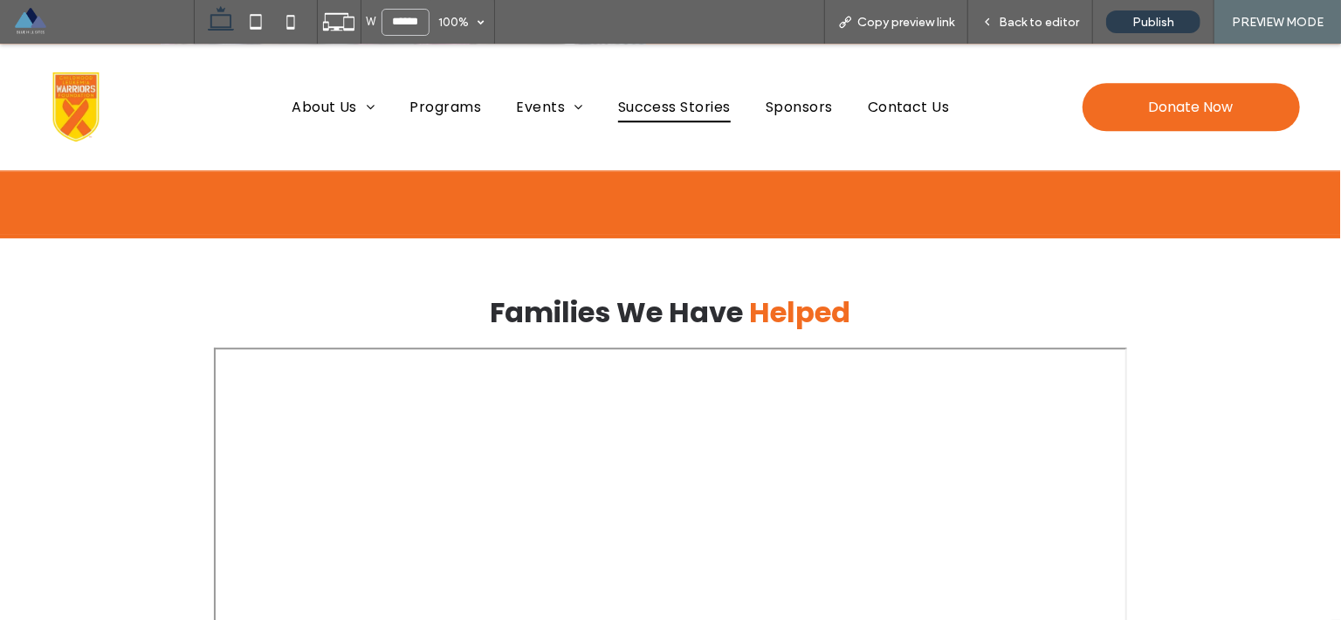
scroll to position [2746, 0]
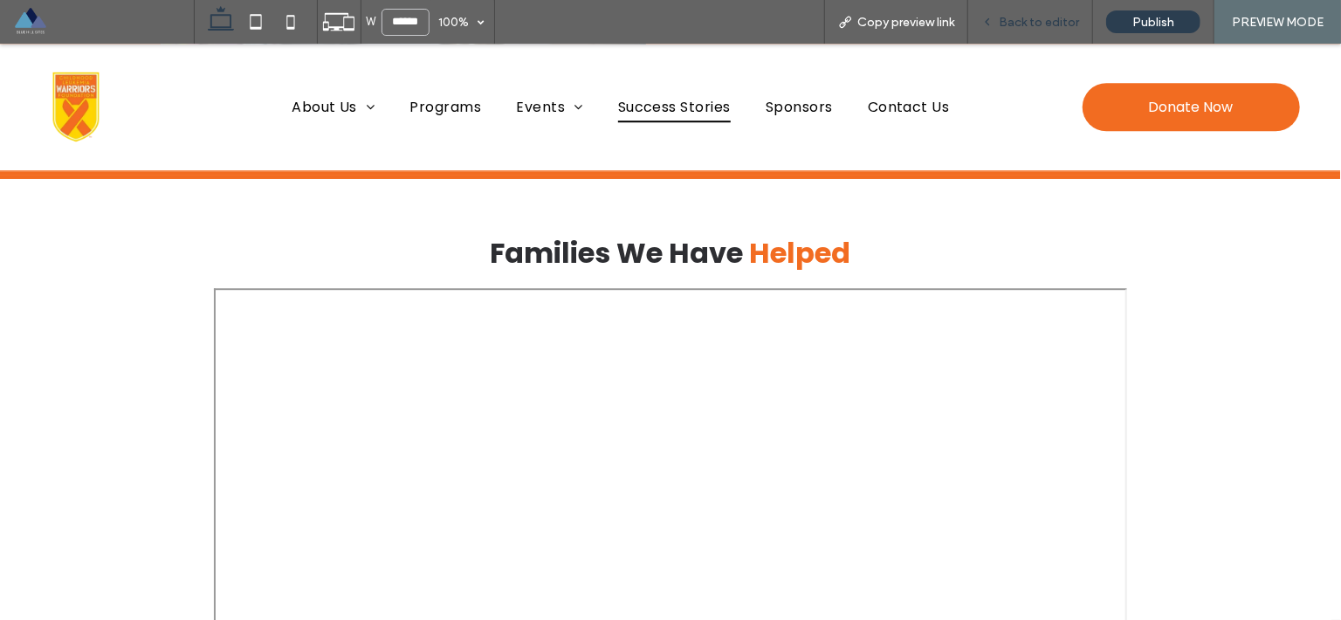
click at [1025, 31] on div "Back to editor" at bounding box center [1030, 22] width 125 height 44
click at [1025, 28] on span "Back to editor" at bounding box center [1039, 22] width 80 height 15
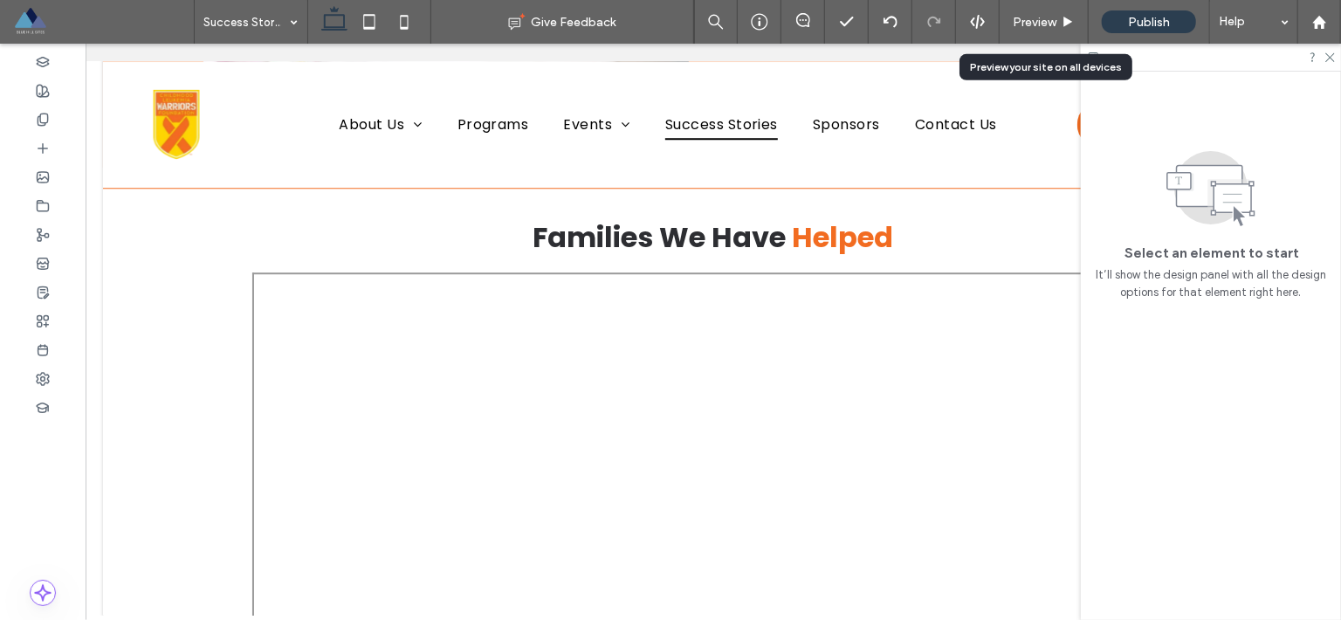
scroll to position [2700, 0]
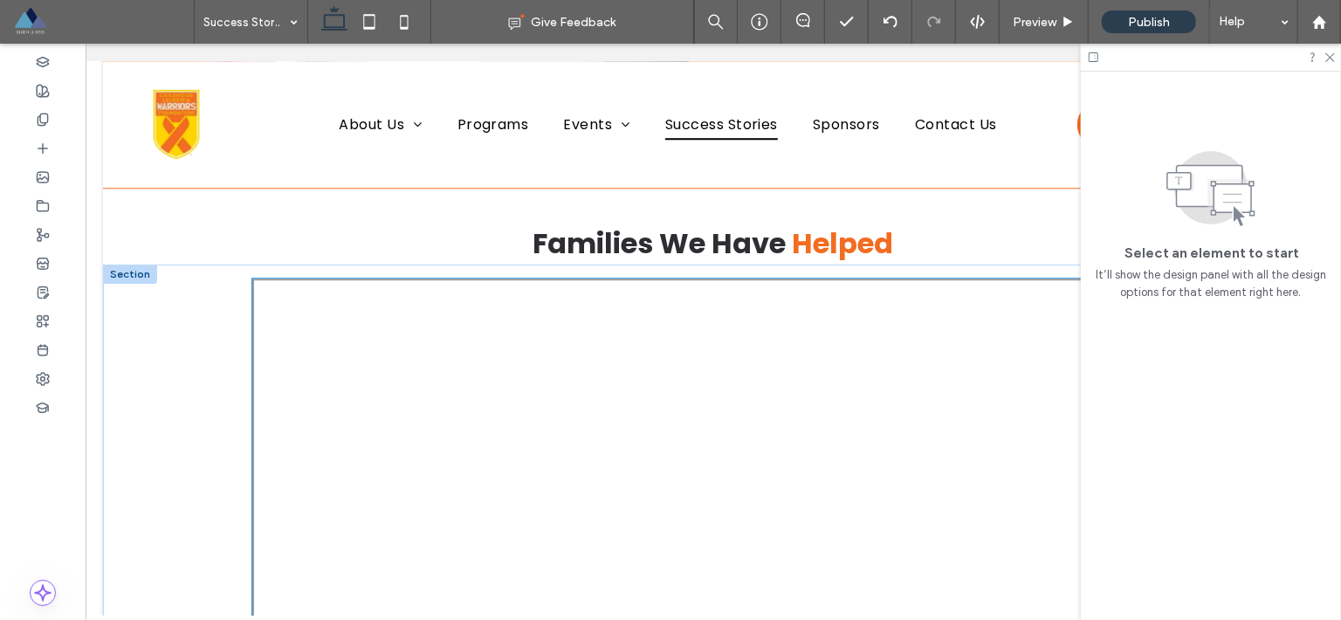
click at [340, 316] on div at bounding box center [712, 496] width 922 height 436
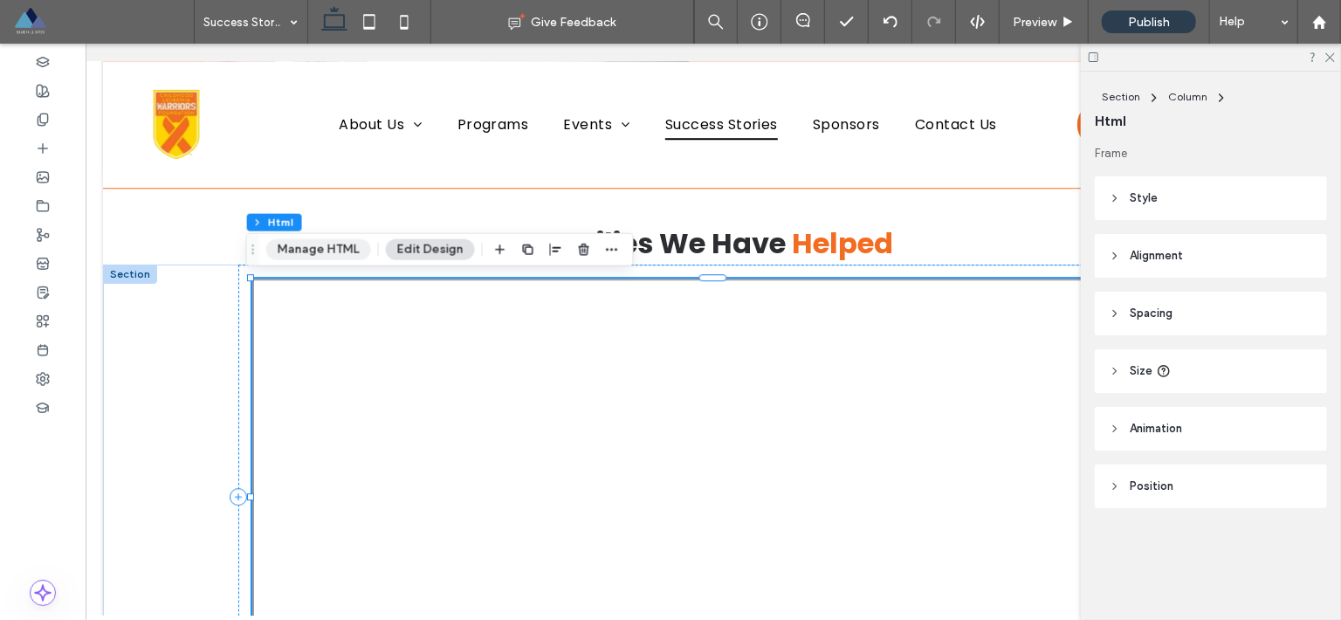
click at [313, 251] on button "Manage HTML" at bounding box center [318, 249] width 105 height 21
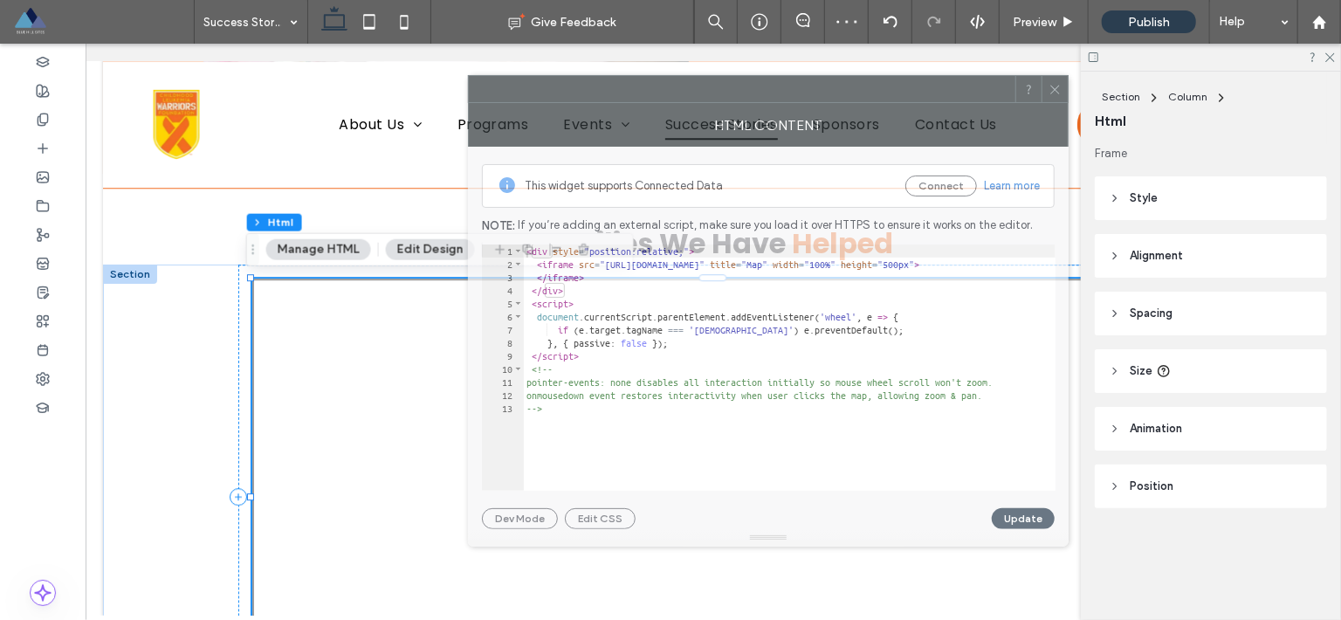
drag, startPoint x: 1099, startPoint y: 93, endPoint x: 781, endPoint y: 86, distance: 317.8
click at [781, 86] on div at bounding box center [742, 89] width 546 height 26
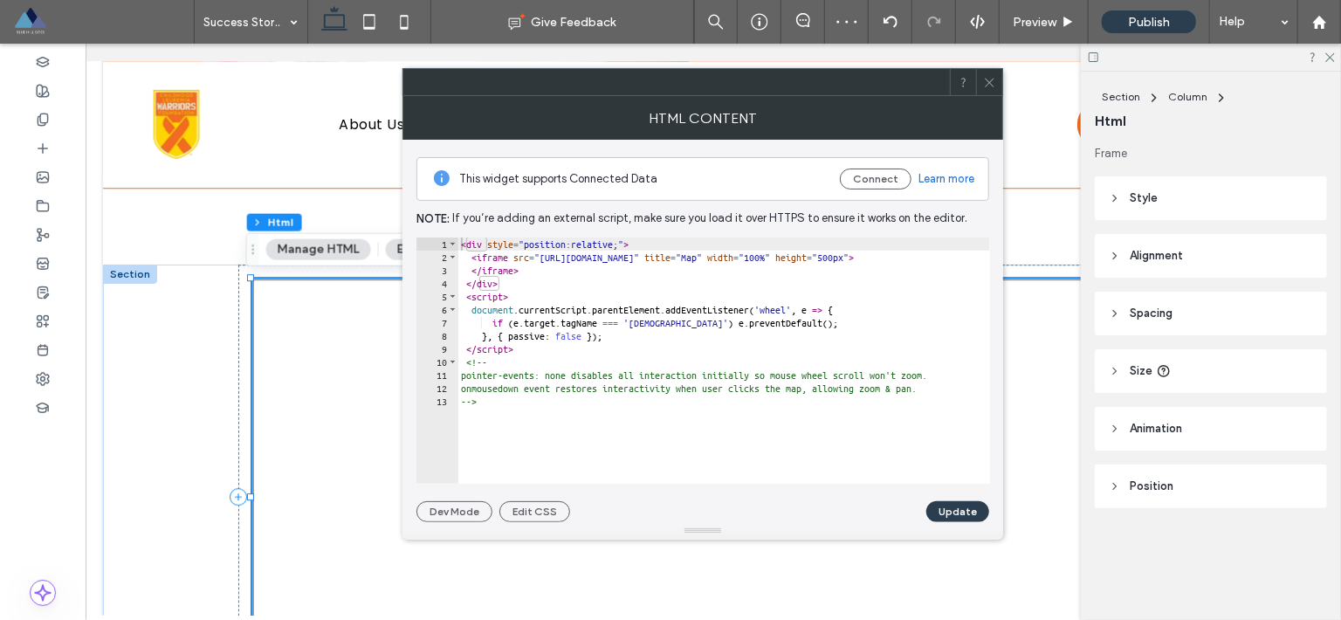
type textarea "**********"
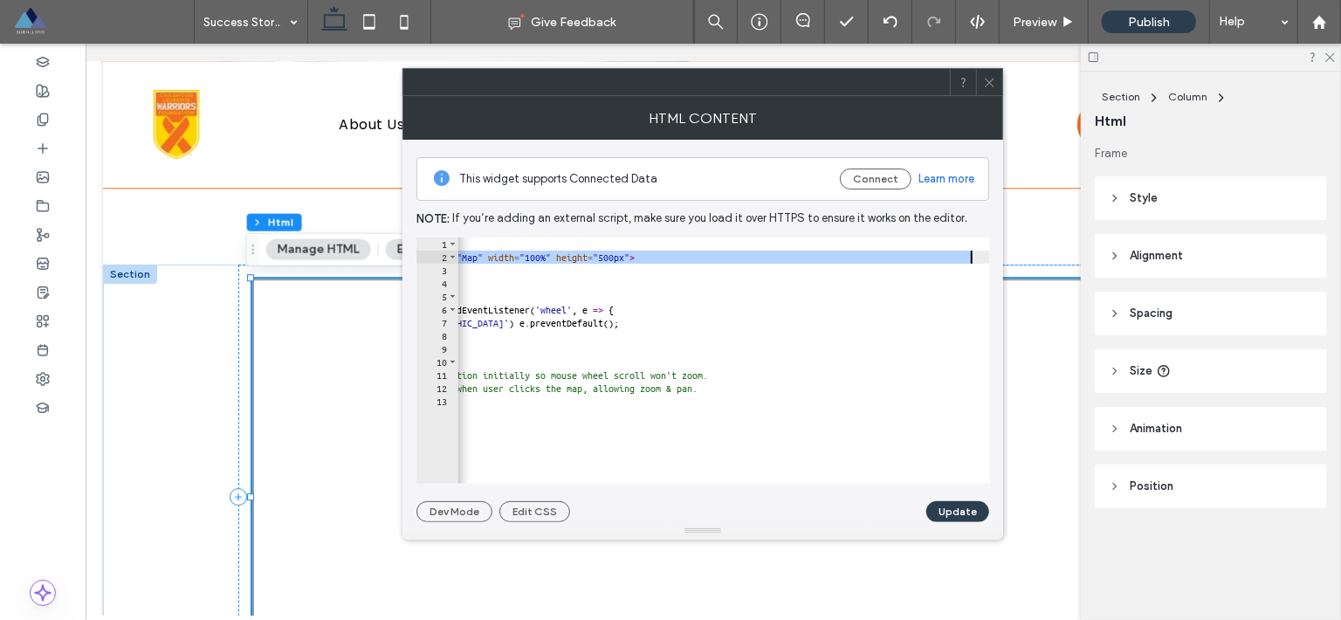
scroll to position [0, 404]
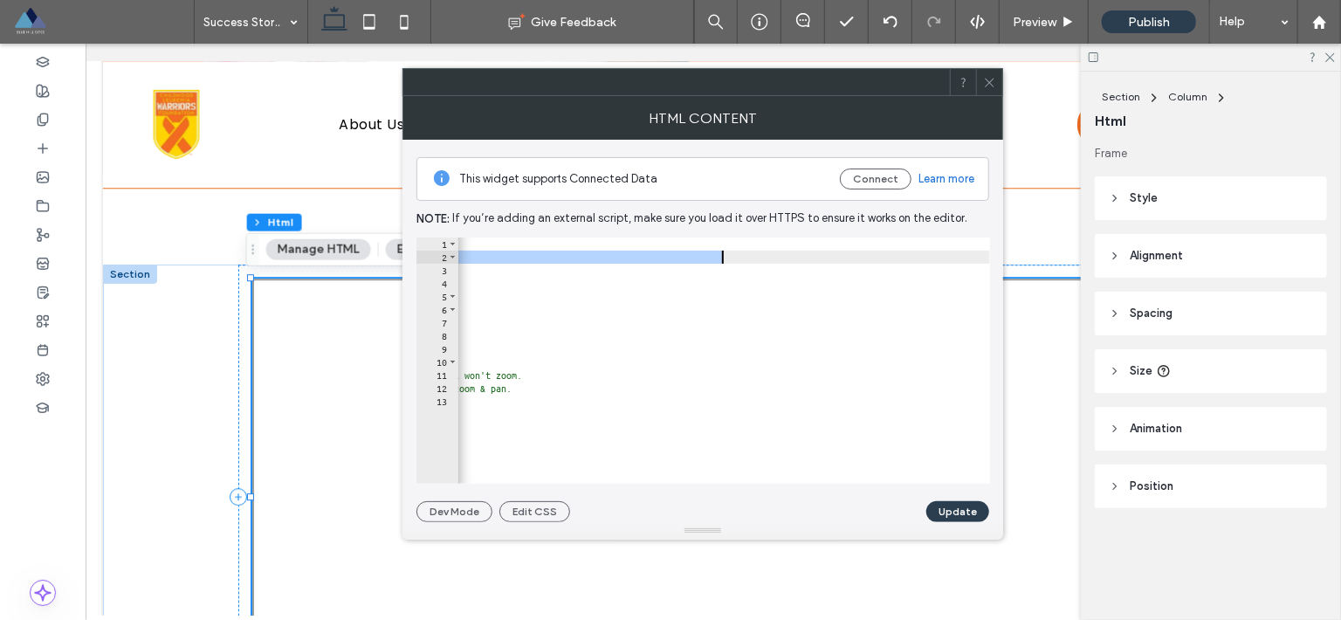
drag, startPoint x: 556, startPoint y: 259, endPoint x: 721, endPoint y: 256, distance: 165.0
click at [721, 256] on div "< div style = "position:relative;" > < iframe src = "[URL][DOMAIN_NAME]" title …" at bounding box center [520, 367] width 937 height 260
click at [992, 83] on icon at bounding box center [989, 82] width 13 height 13
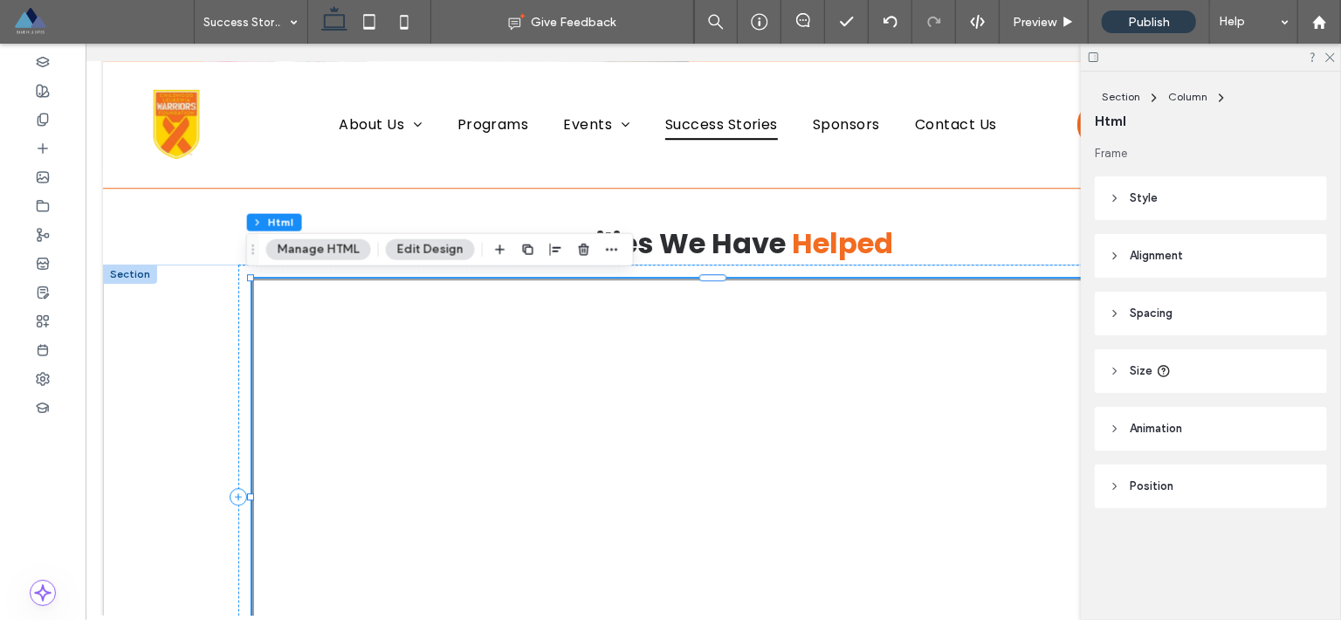
click at [992, 83] on icon at bounding box center [989, 82] width 13 height 13
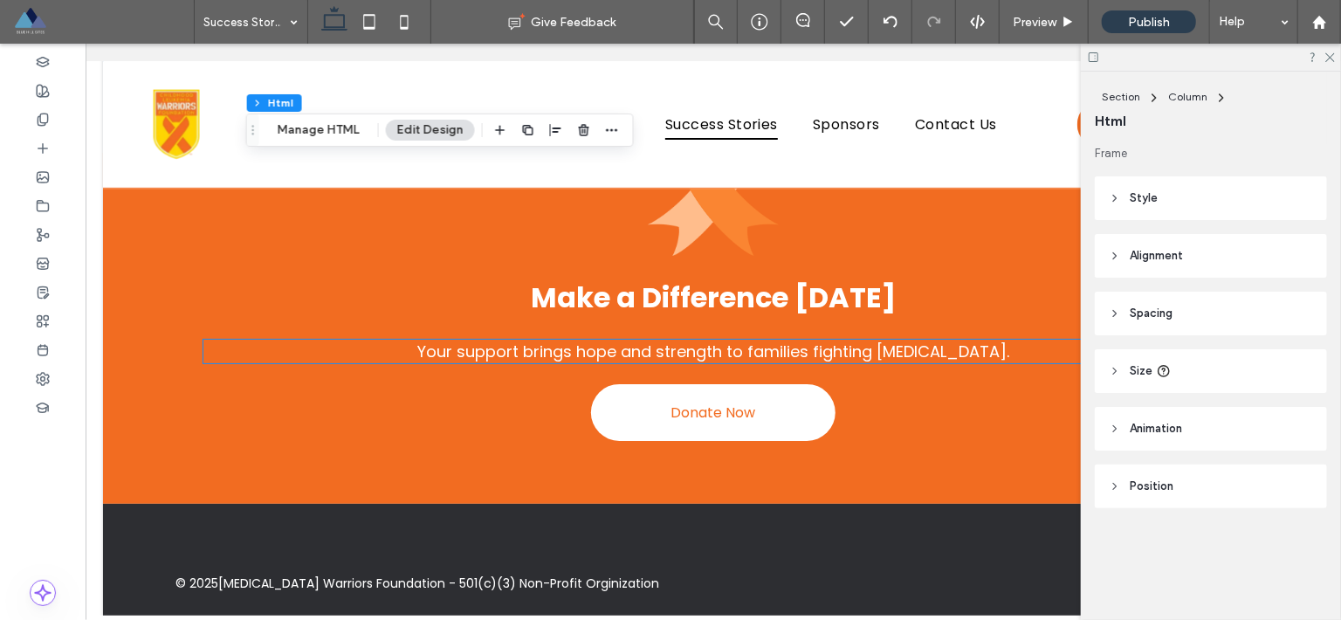
scroll to position [3189, 0]
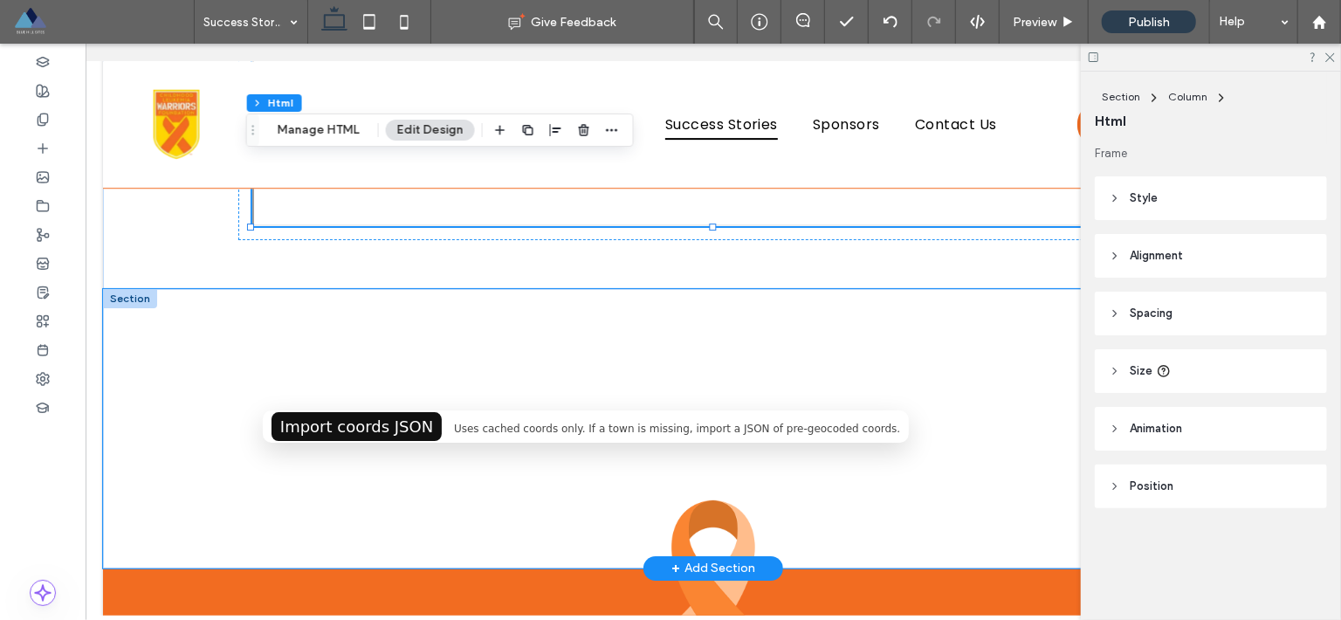
click at [155, 319] on div "CLW — Town Heatmap (IL & IN) — Cached Only Import coords JSON Uses cached coord…" at bounding box center [712, 427] width 1220 height 279
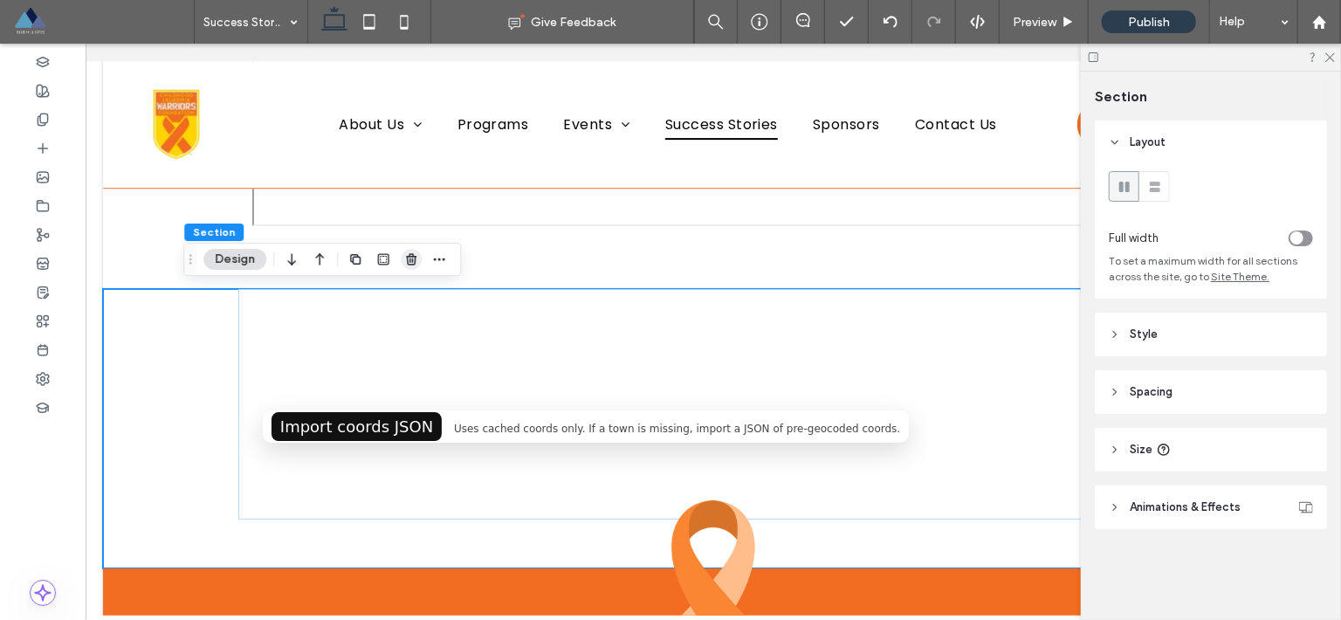
click at [415, 263] on use "button" at bounding box center [411, 258] width 10 height 11
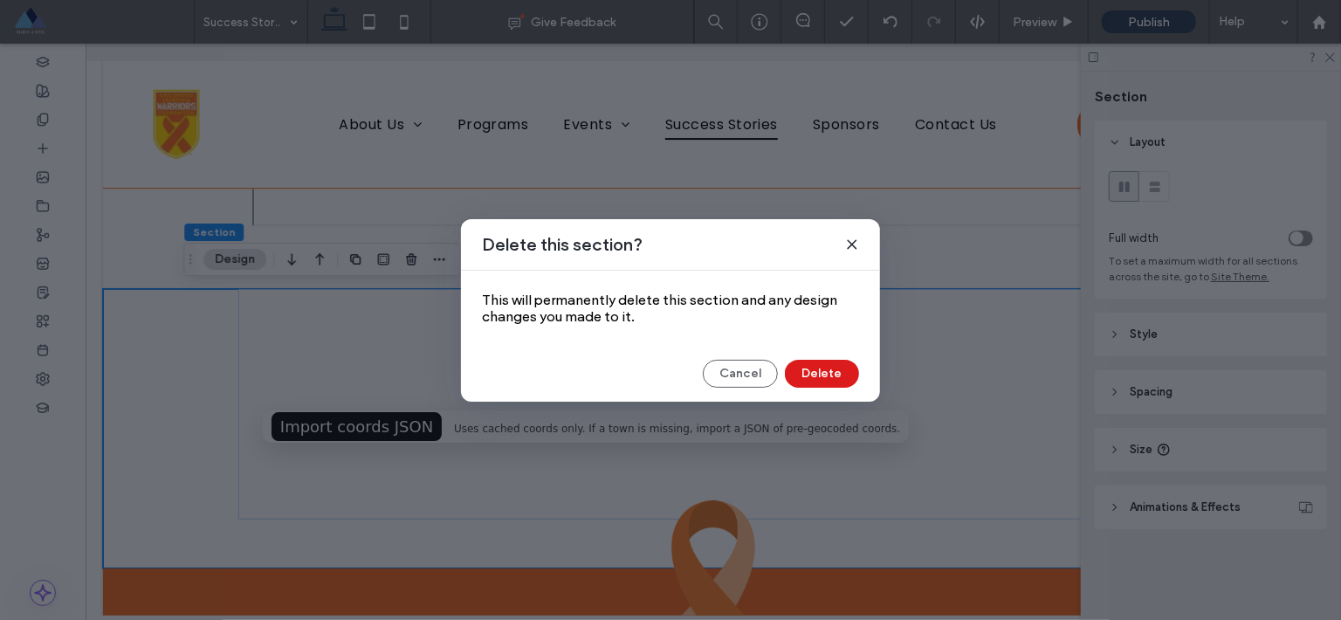
click at [828, 388] on div "Delete this section? This will permanently delete this section and any design c…" at bounding box center [670, 310] width 419 height 182
click at [830, 379] on button "Delete" at bounding box center [822, 374] width 74 height 28
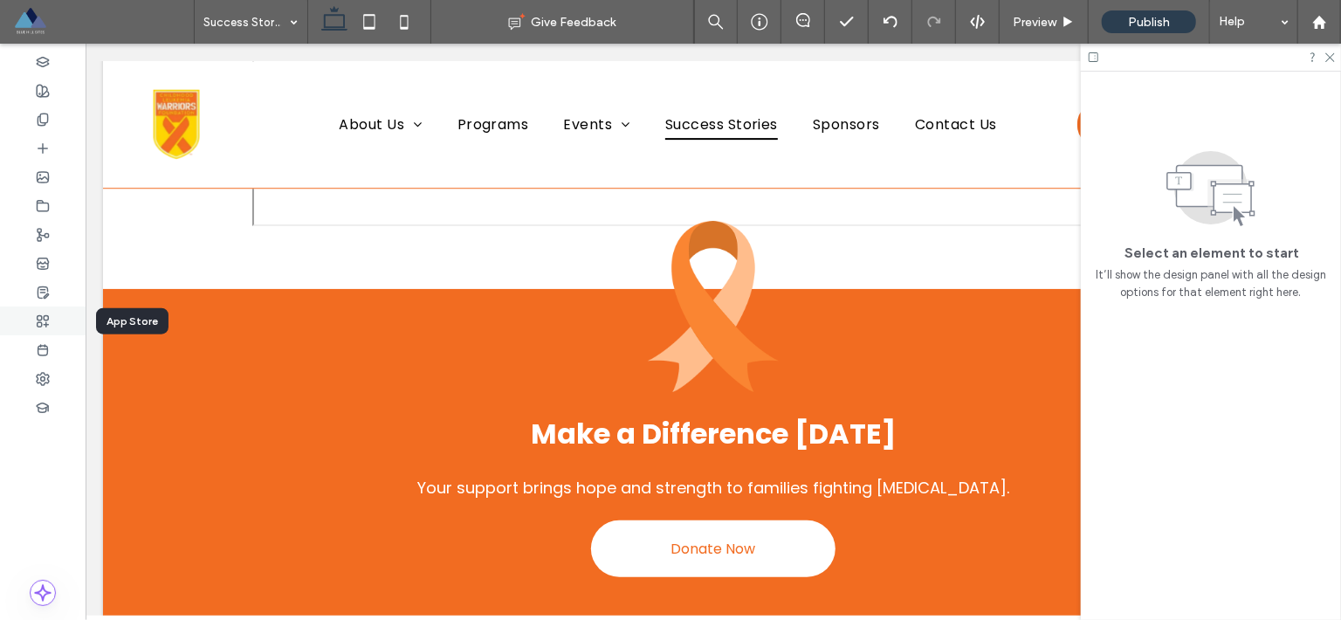
click at [58, 322] on div at bounding box center [43, 320] width 86 height 29
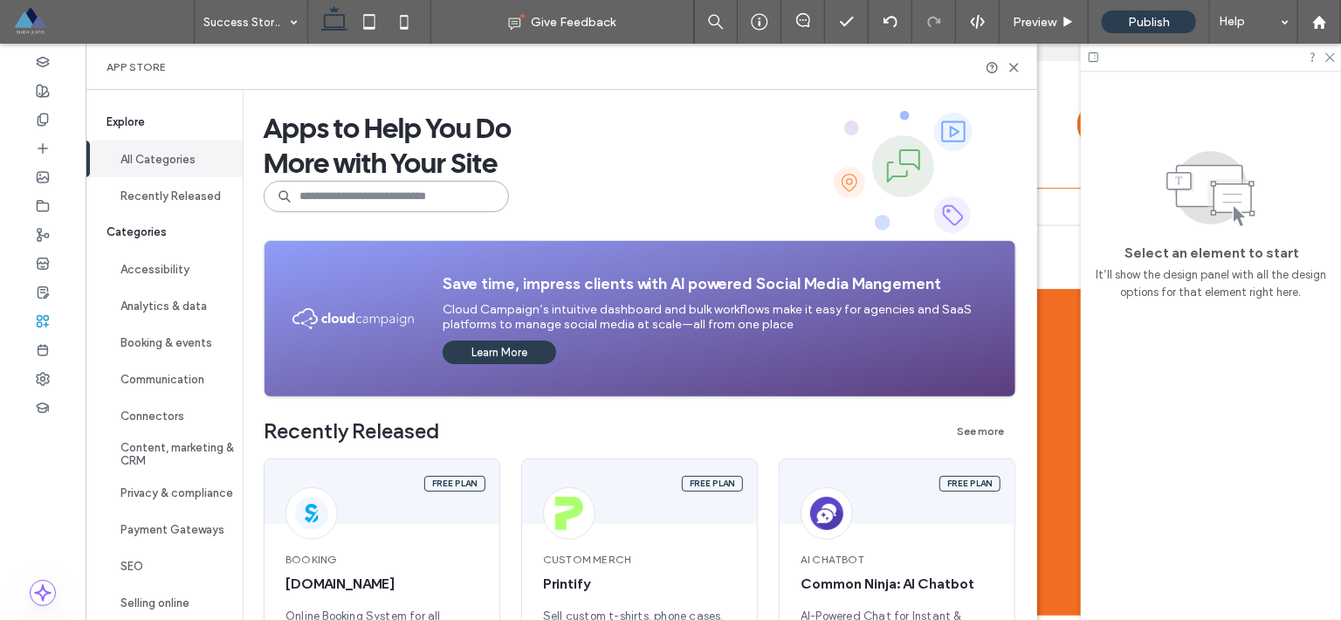
click at [339, 198] on input at bounding box center [386, 196] width 245 height 31
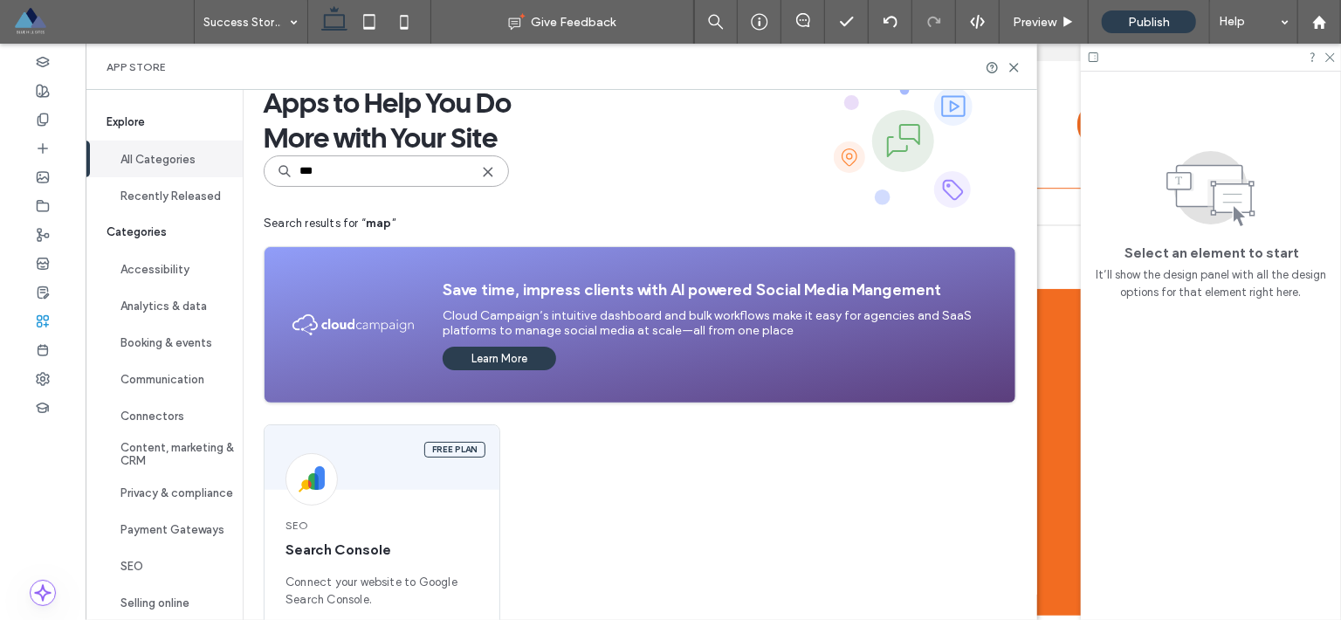
scroll to position [0, 0]
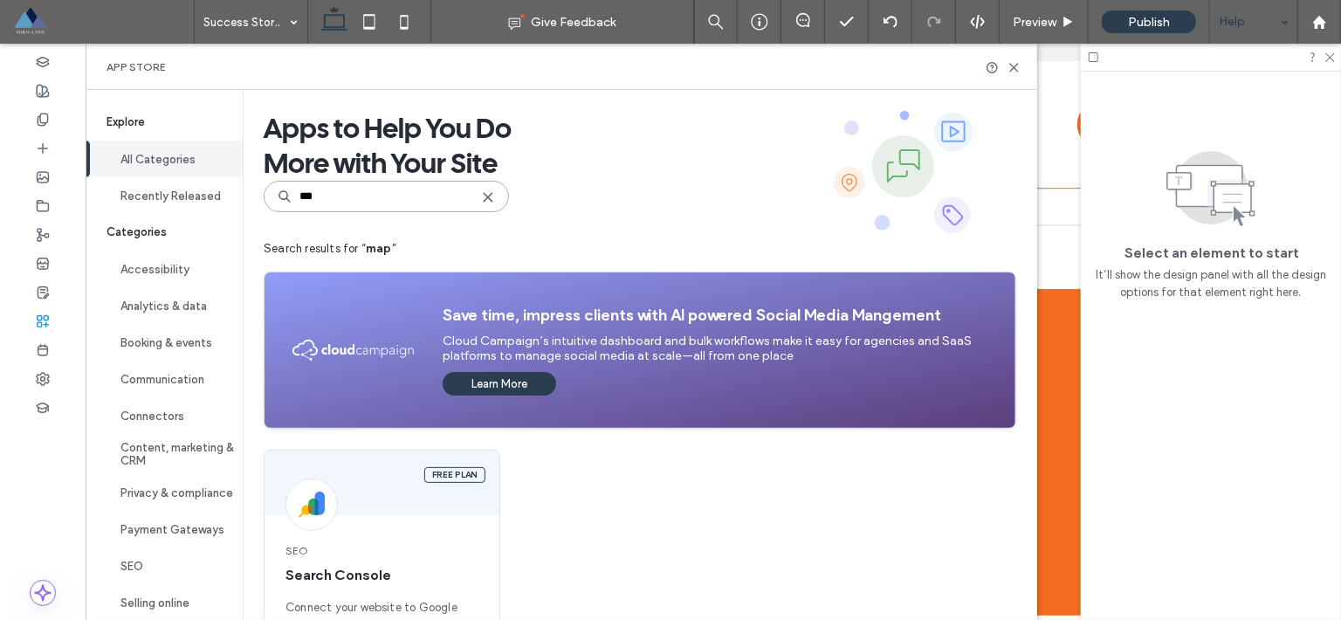
type input "***"
